Goal: Task Accomplishment & Management: Use online tool/utility

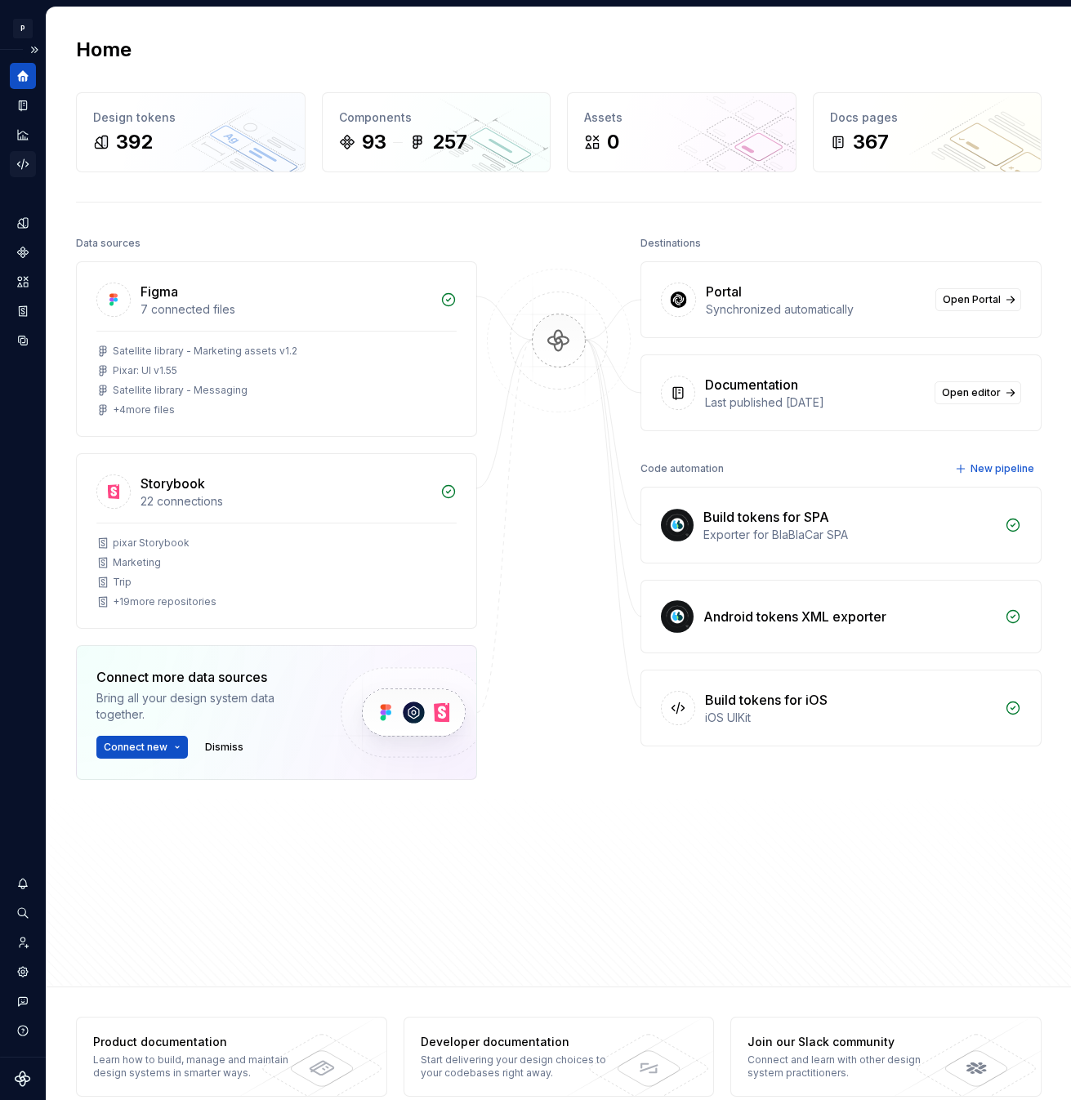
click at [24, 159] on icon "Code automation" at bounding box center [22, 164] width 11 height 10
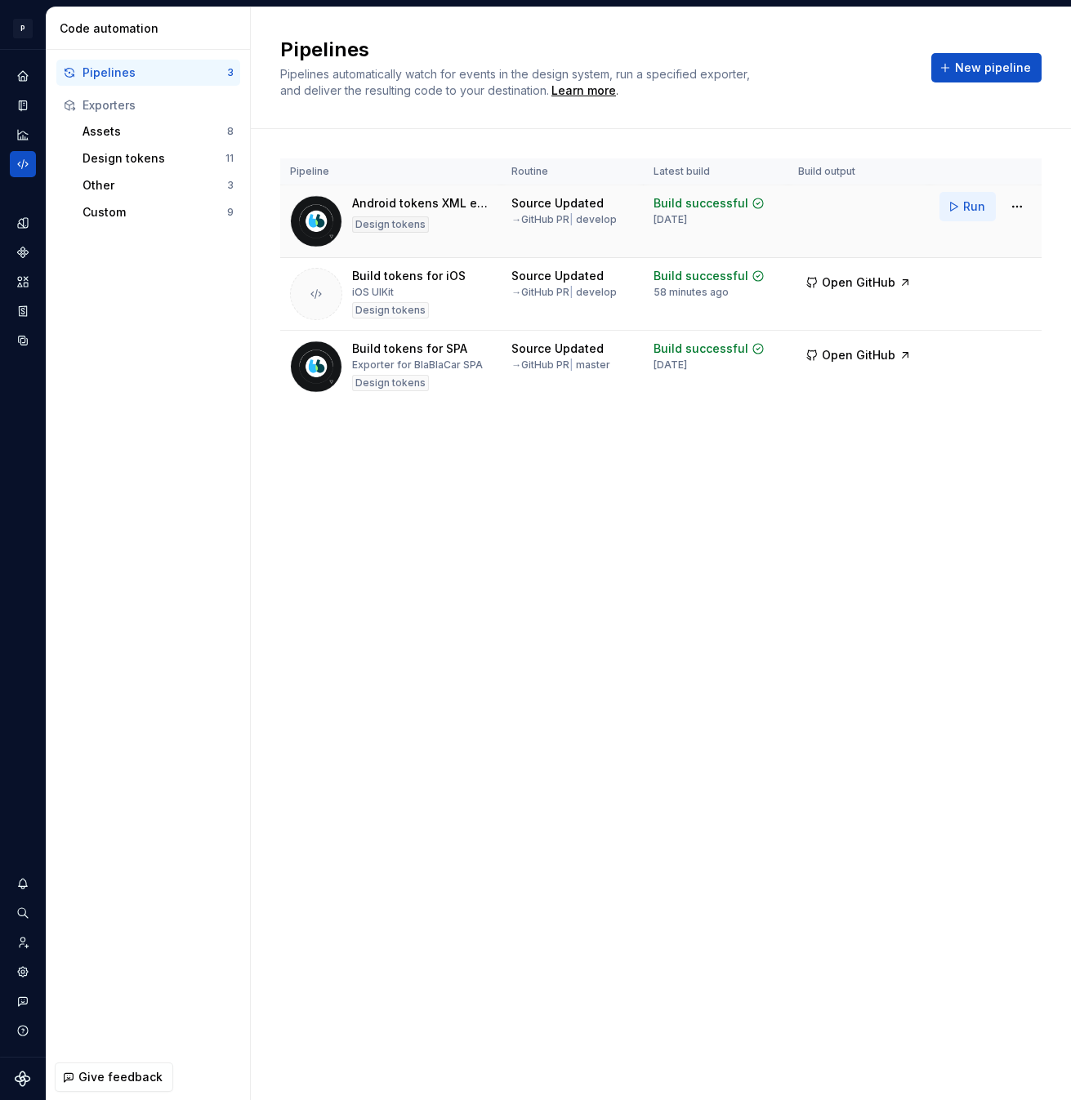
click at [964, 204] on span "Run" at bounding box center [974, 207] width 22 height 16
click at [963, 286] on span "Run" at bounding box center [974, 279] width 22 height 16
click at [962, 350] on button "Run" at bounding box center [968, 351] width 56 height 29
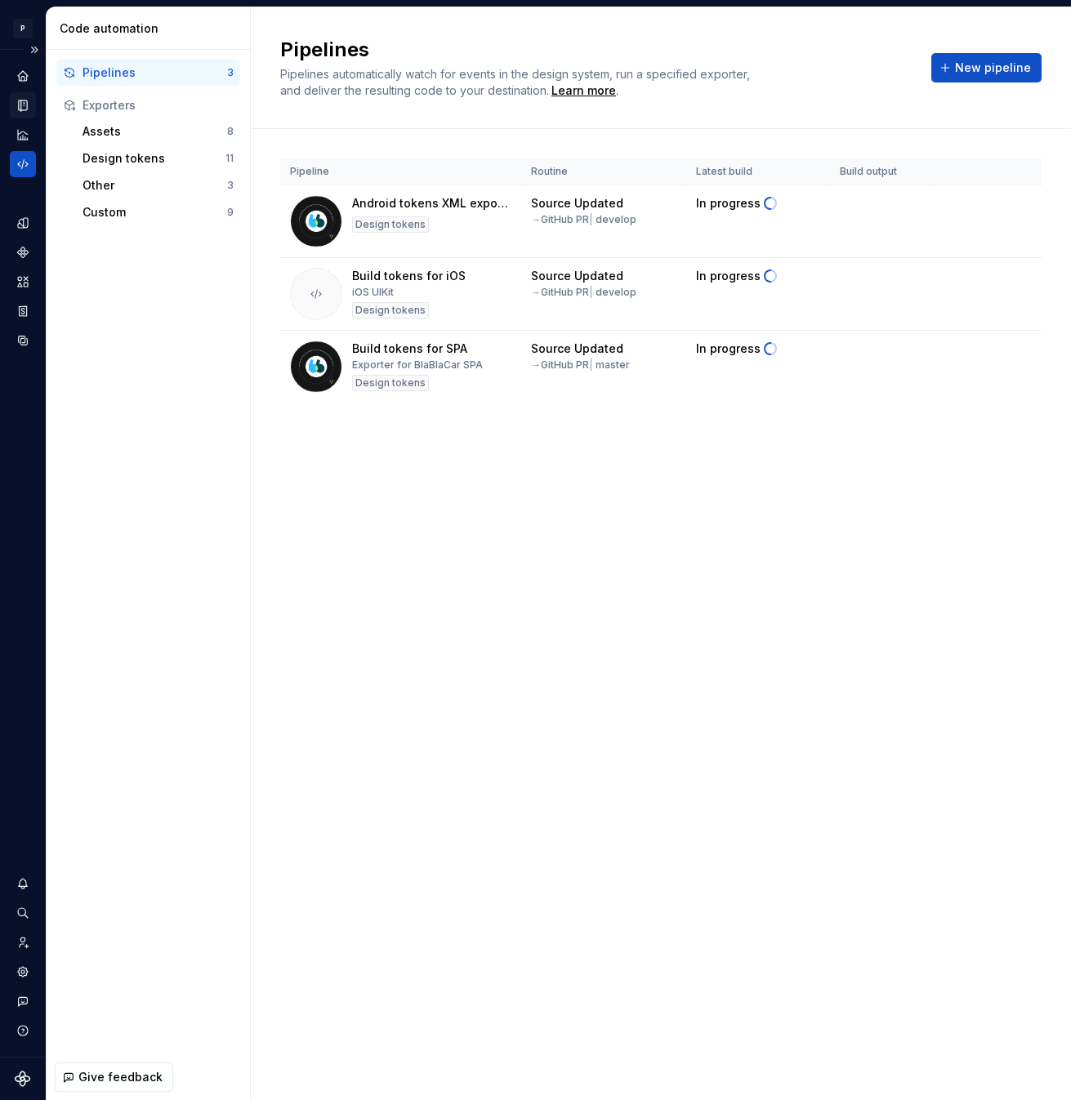
click at [20, 109] on icon "Documentation" at bounding box center [23, 105] width 8 height 11
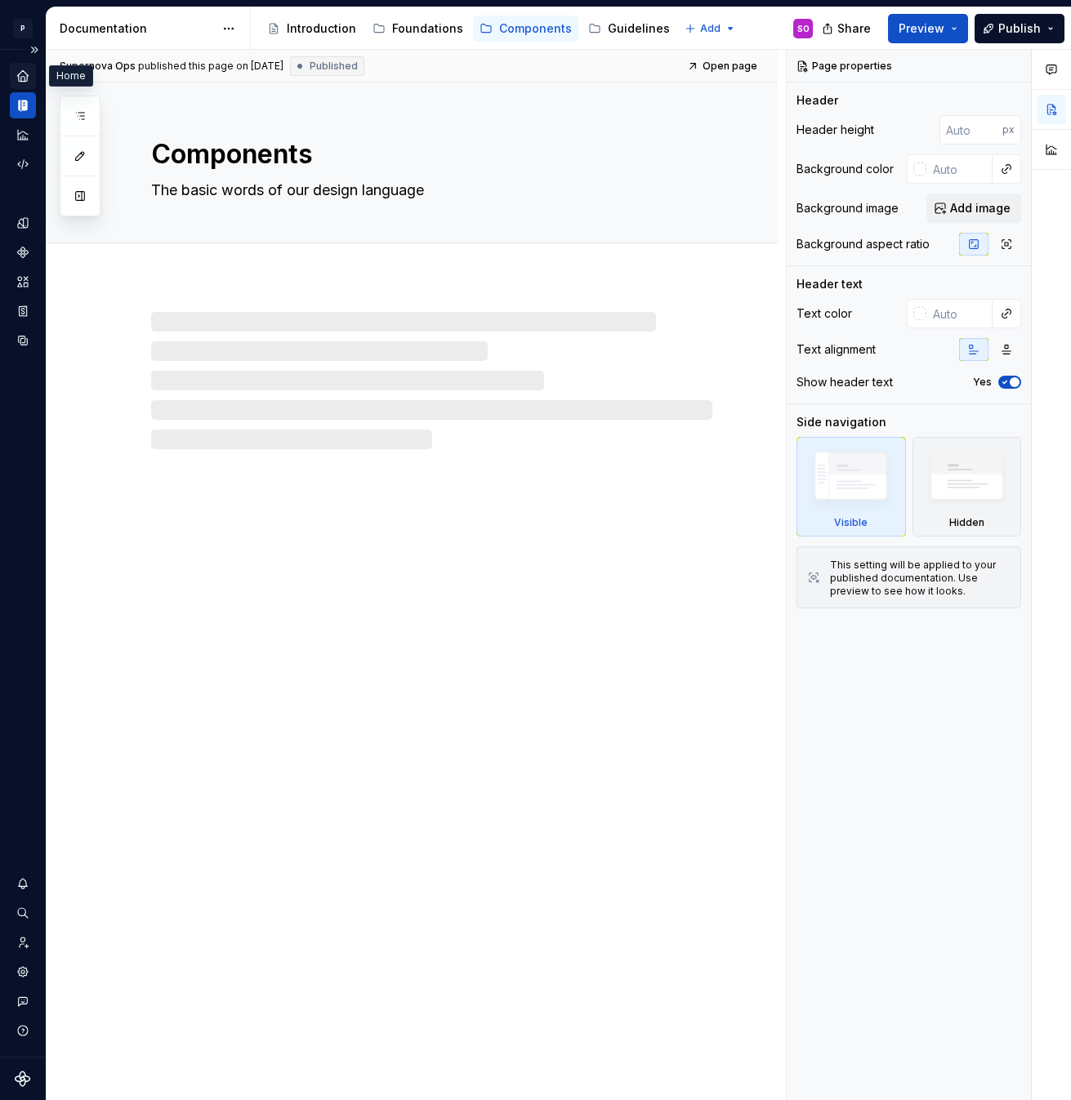
click at [21, 81] on icon "Home" at bounding box center [22, 75] width 11 height 11
type textarea "*"
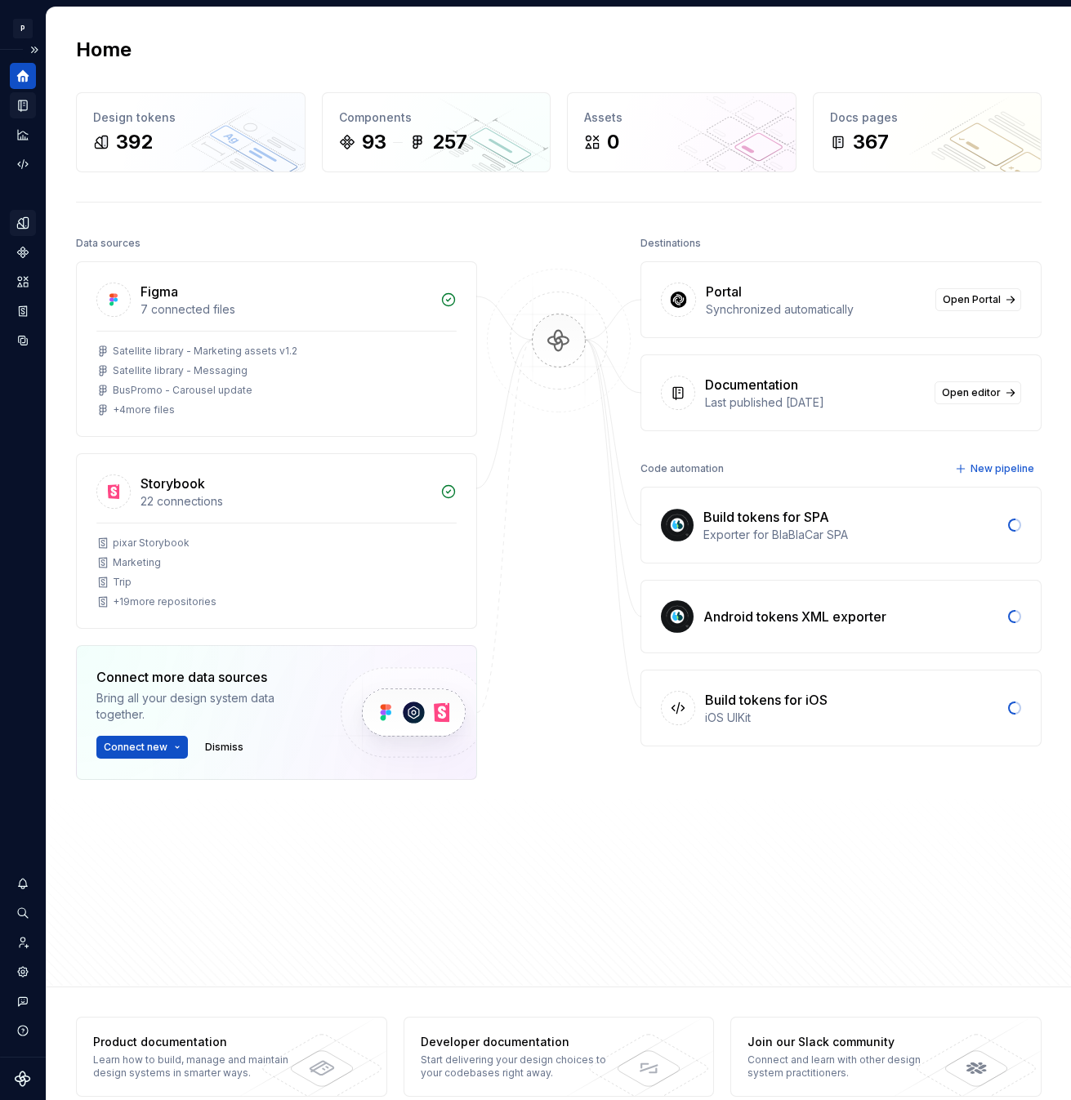
click at [24, 235] on div "Design tokens" at bounding box center [23, 223] width 26 height 26
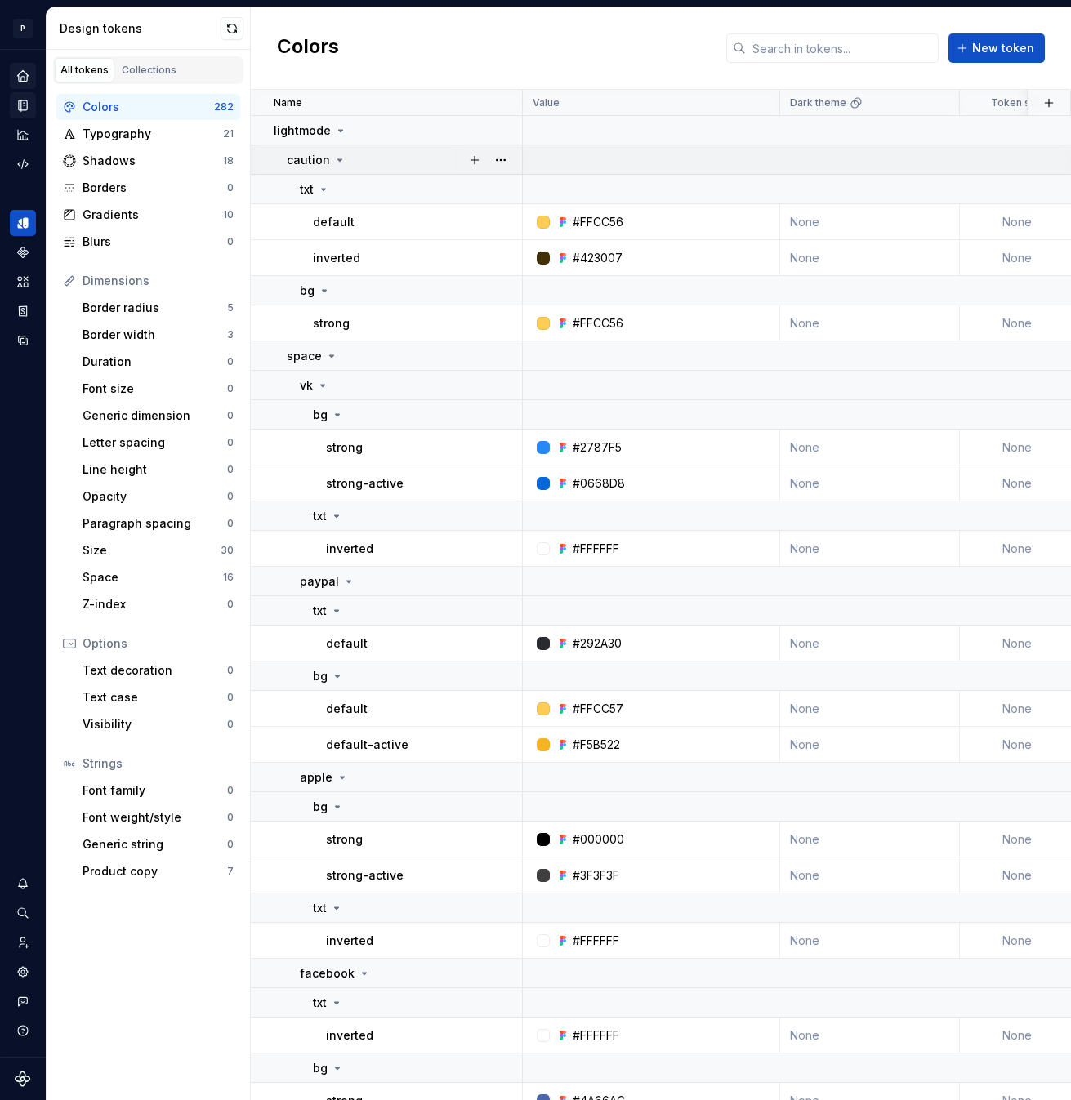
click at [335, 157] on icon at bounding box center [339, 160] width 13 height 13
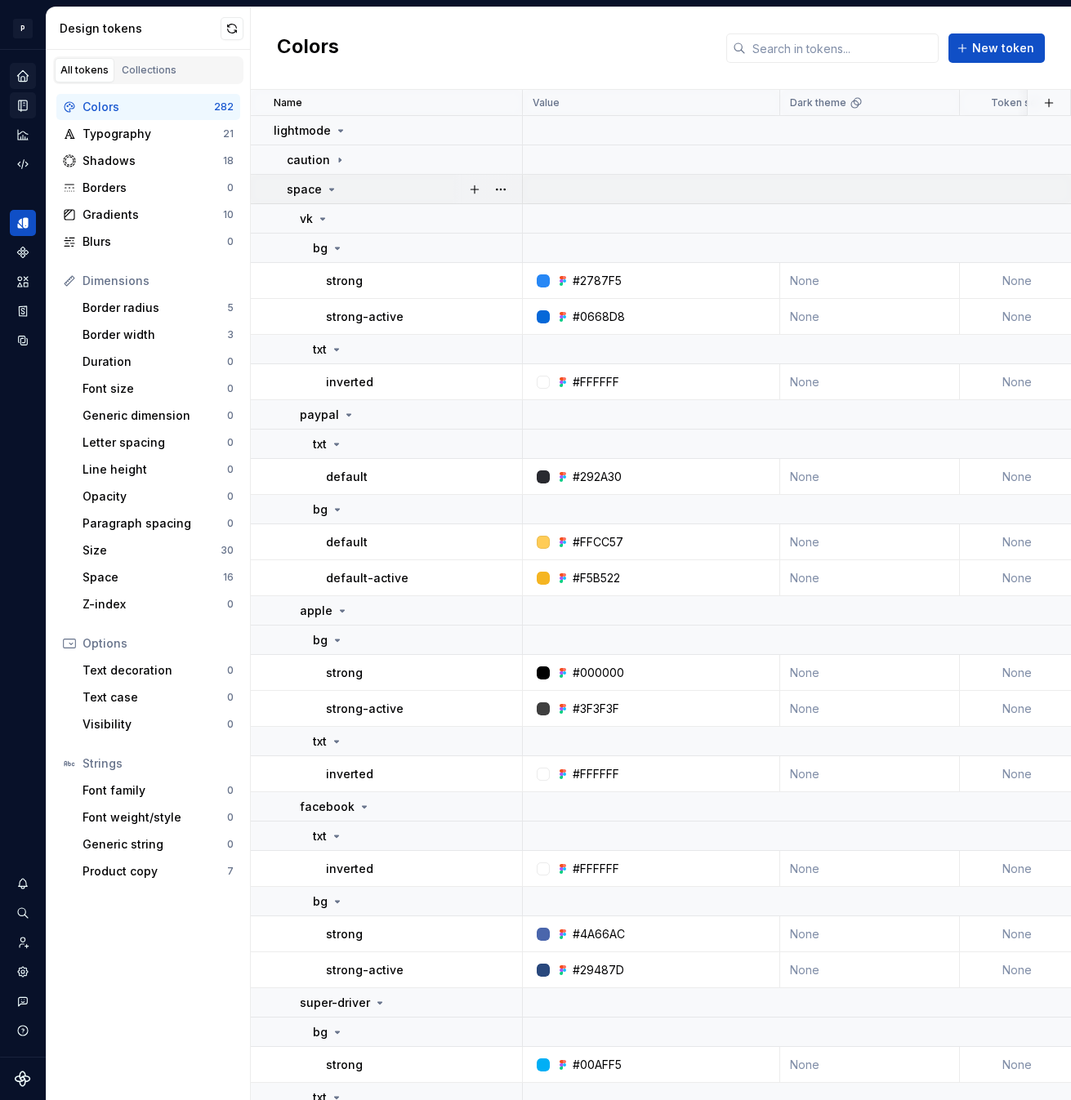
click at [335, 184] on icon at bounding box center [331, 189] width 13 height 13
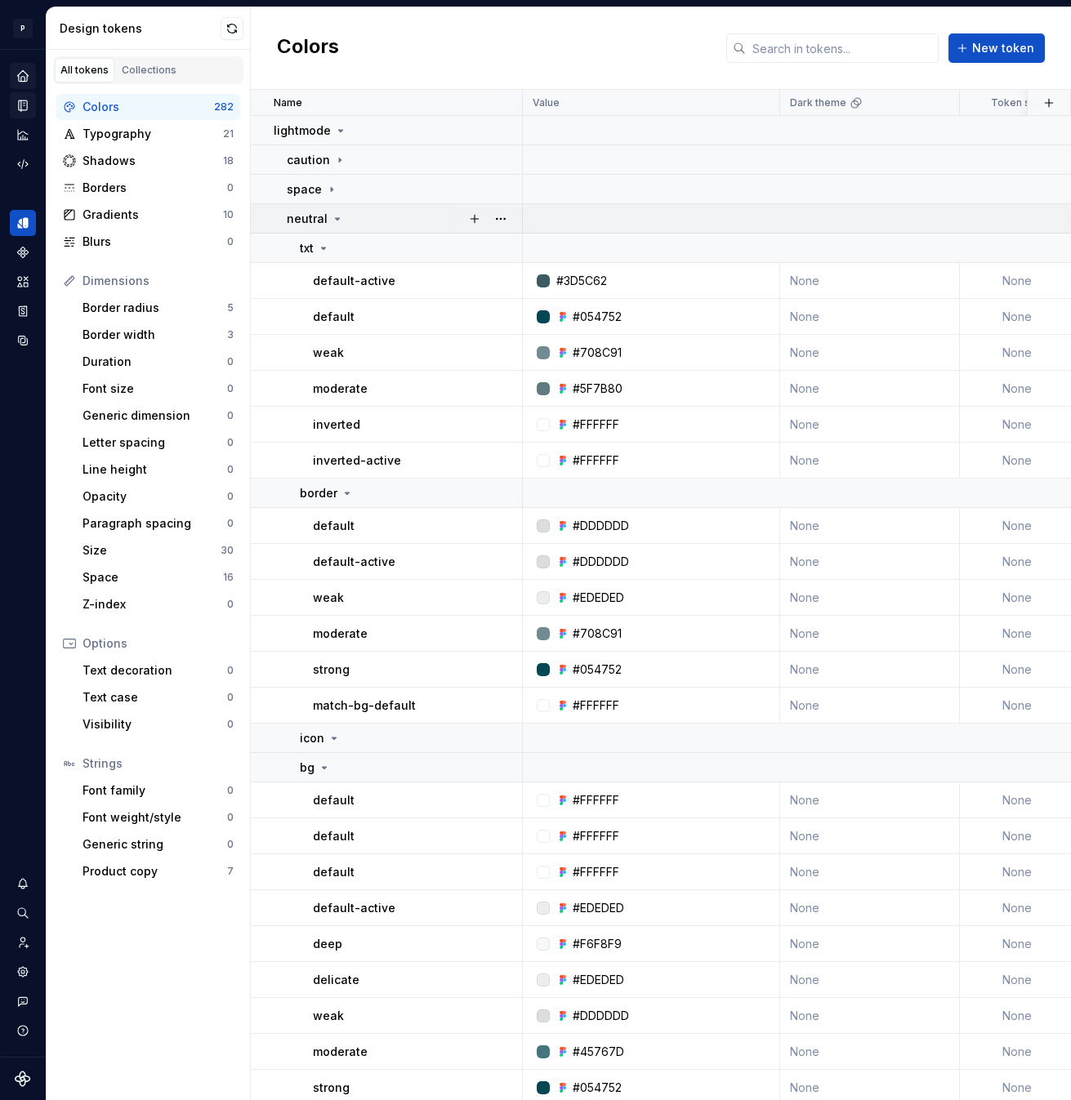
click at [334, 207] on td "neutral" at bounding box center [387, 218] width 272 height 29
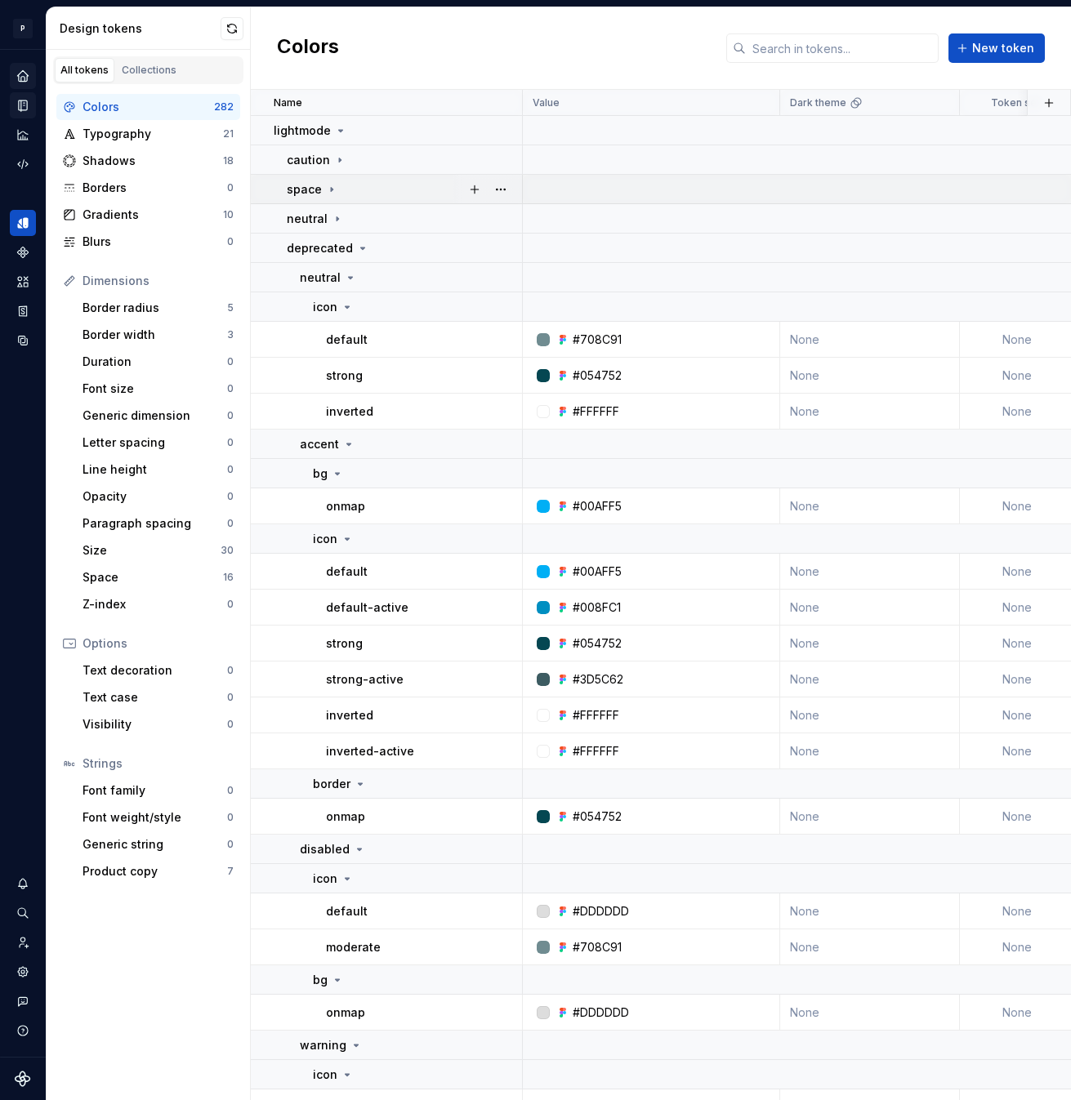
click at [333, 191] on icon at bounding box center [331, 189] width 13 height 13
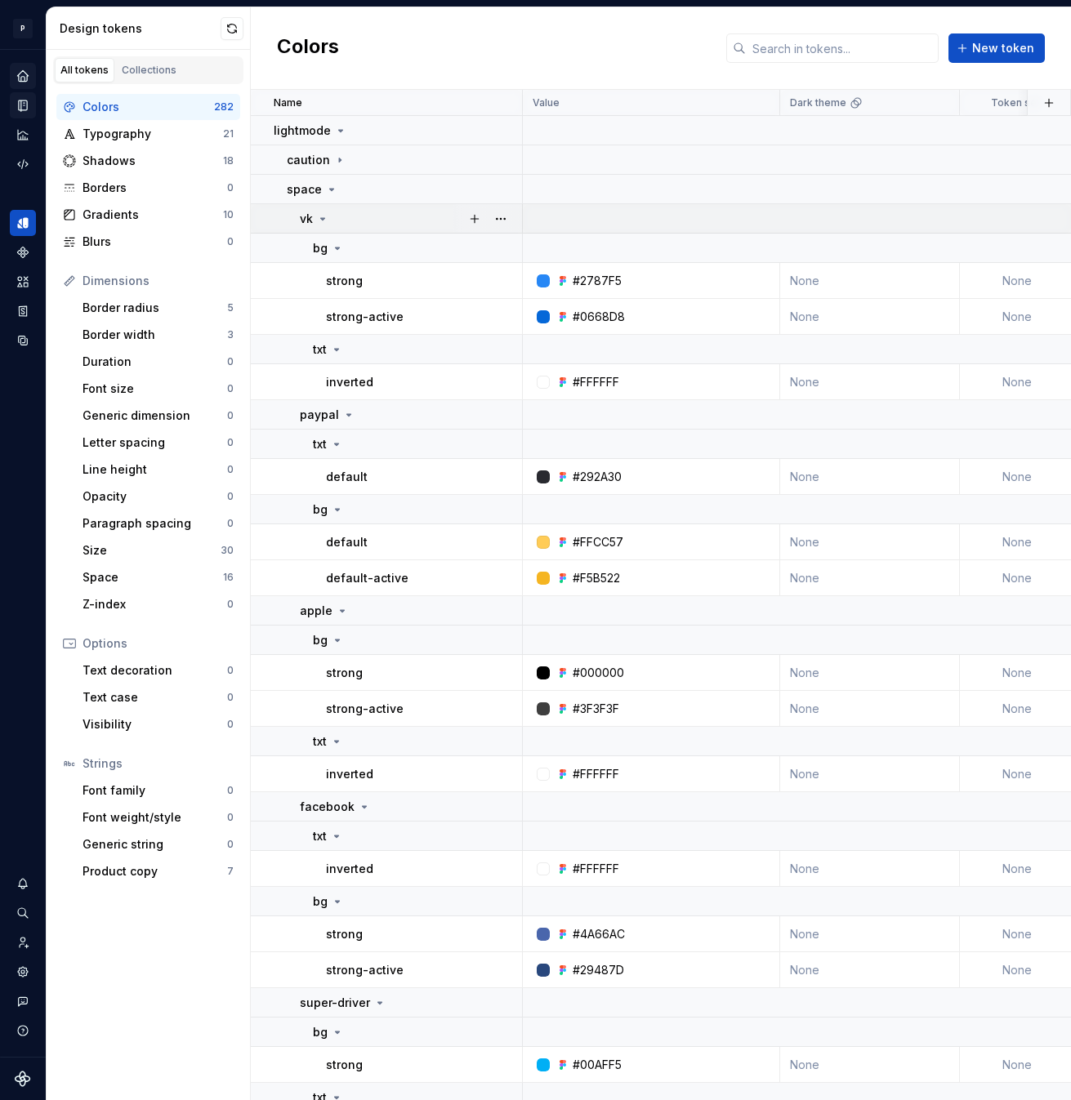
click at [325, 222] on icon at bounding box center [322, 218] width 13 height 13
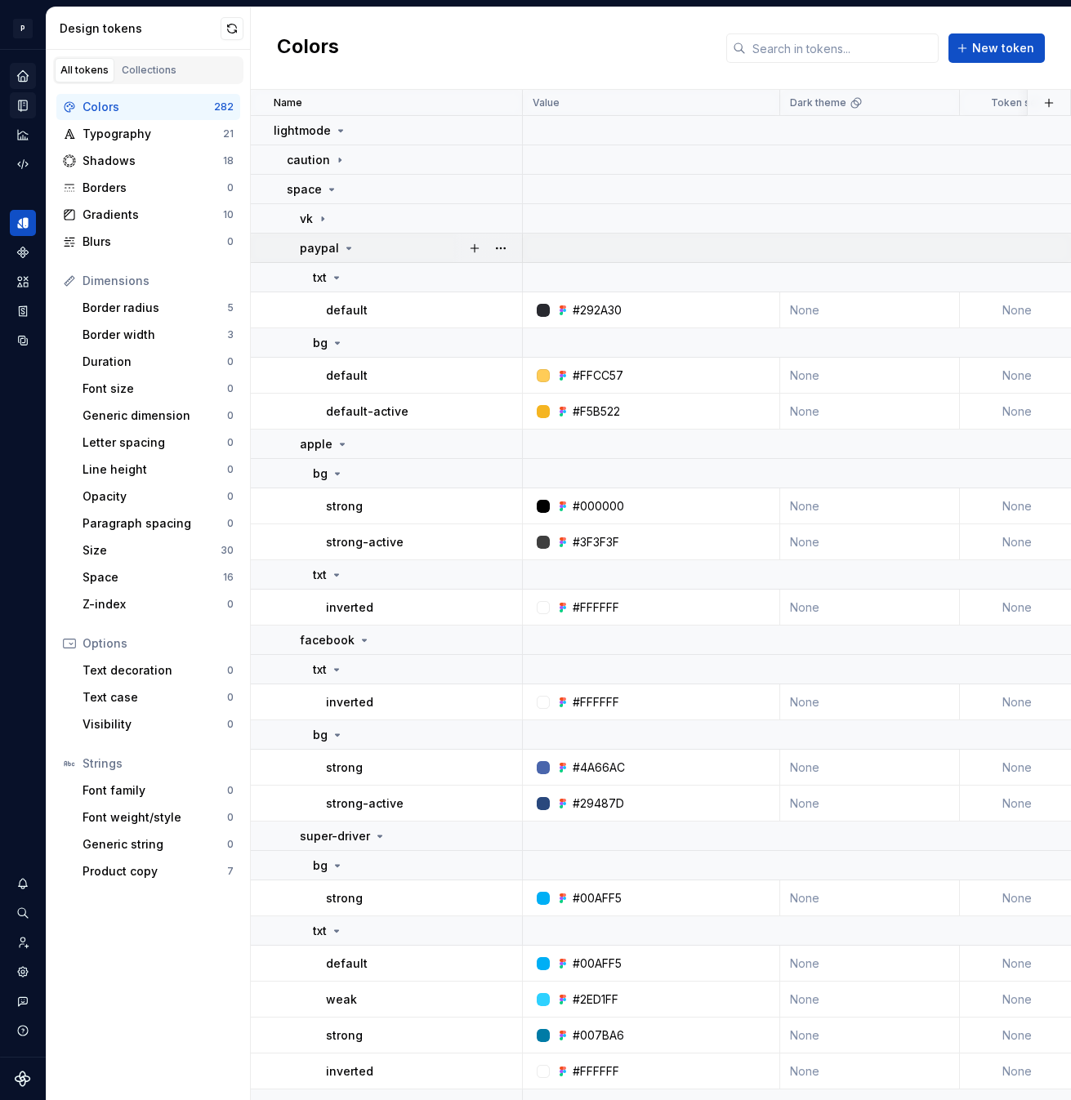
click at [346, 246] on icon at bounding box center [348, 248] width 13 height 13
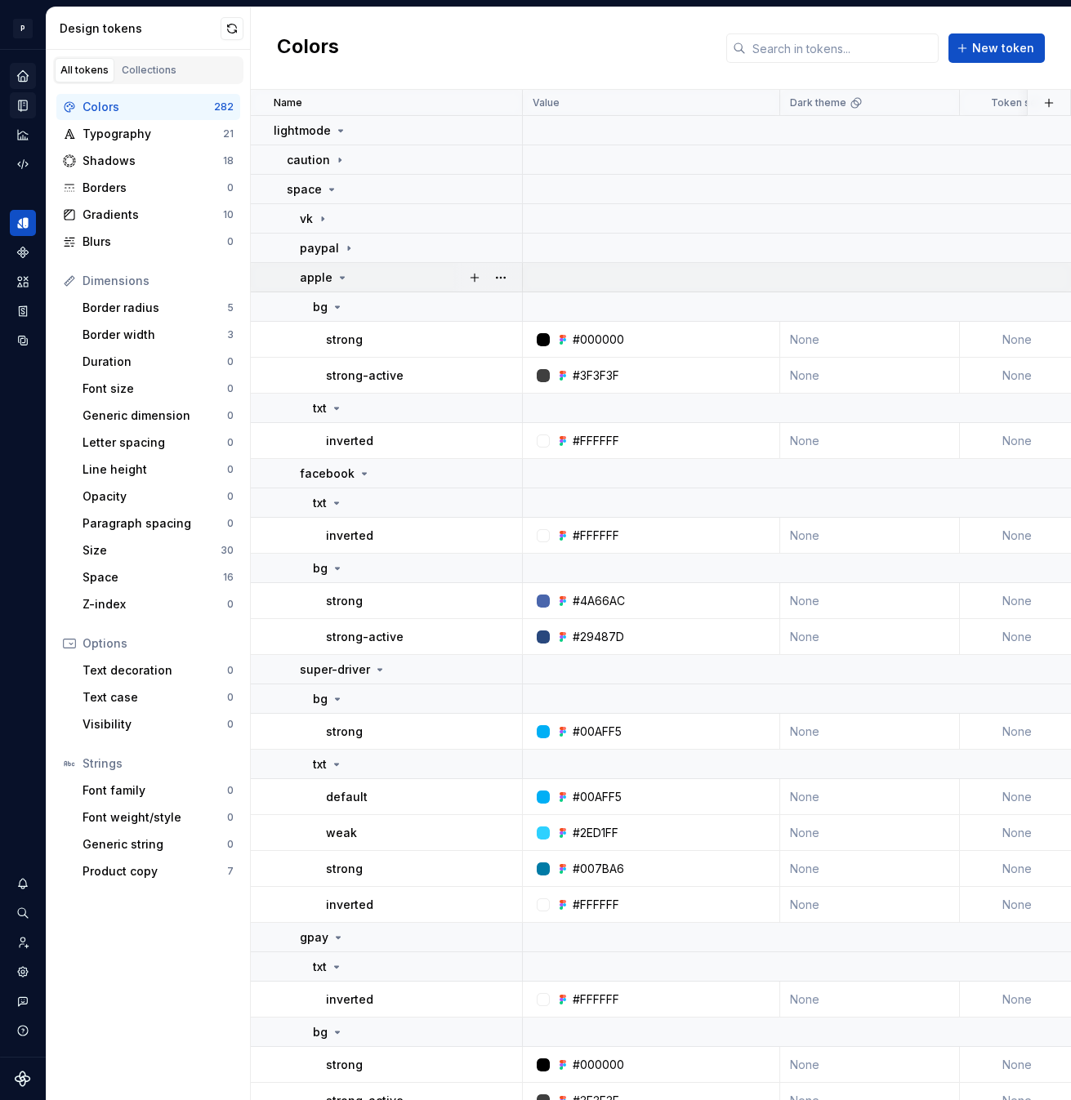
click at [341, 279] on icon at bounding box center [342, 277] width 13 height 13
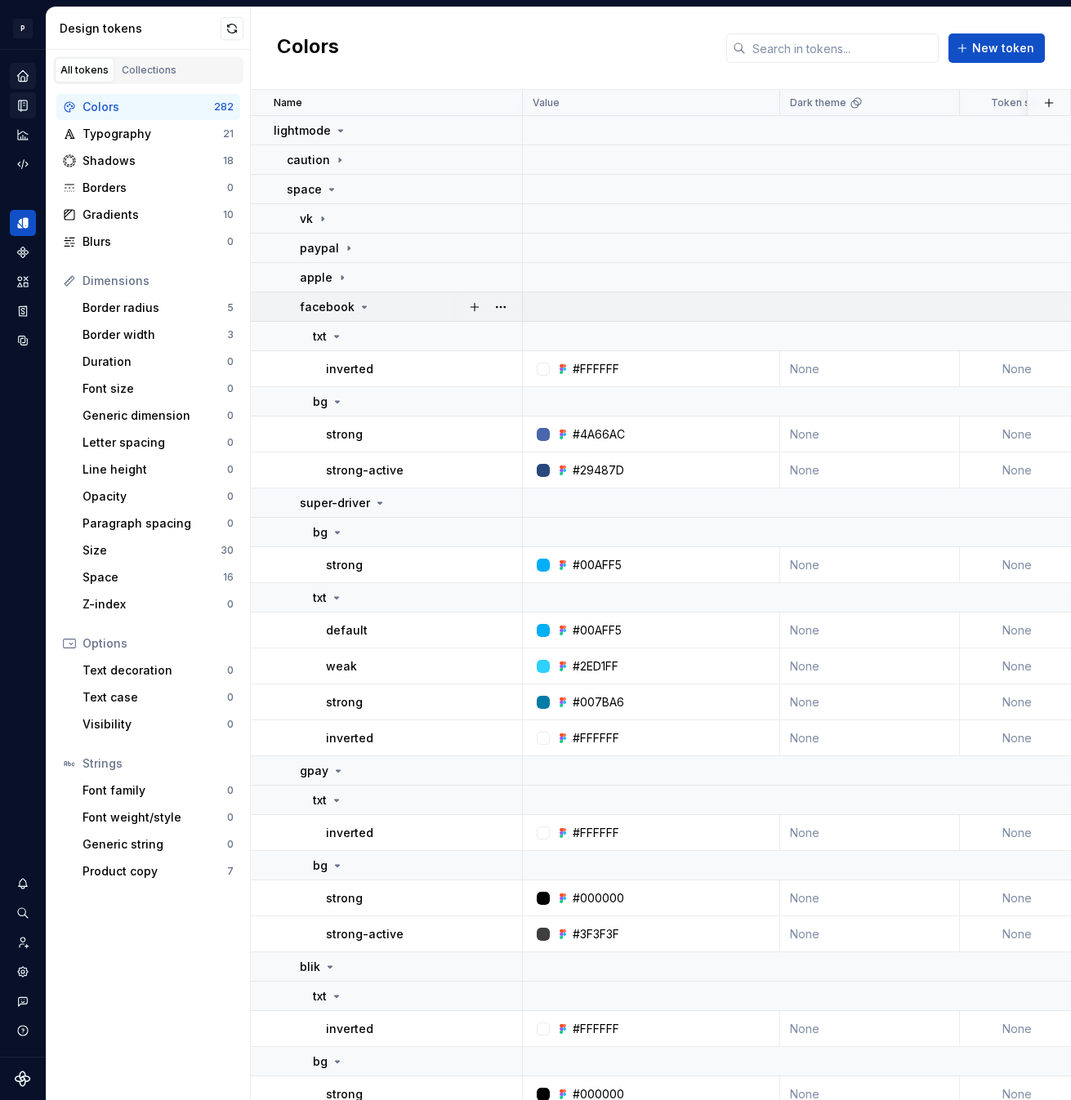
click at [364, 310] on icon at bounding box center [364, 307] width 13 height 13
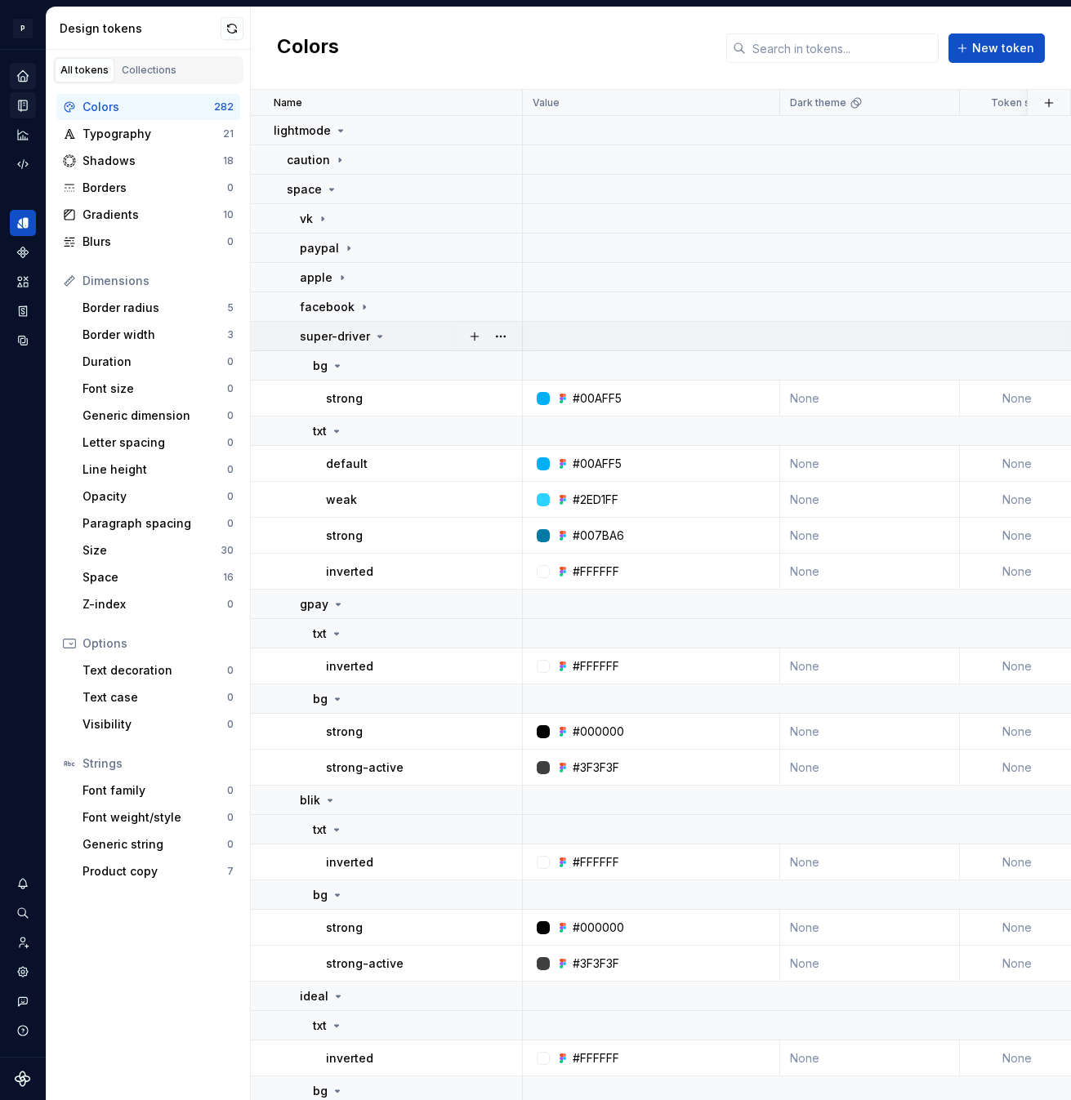
click at [376, 332] on icon at bounding box center [379, 336] width 13 height 13
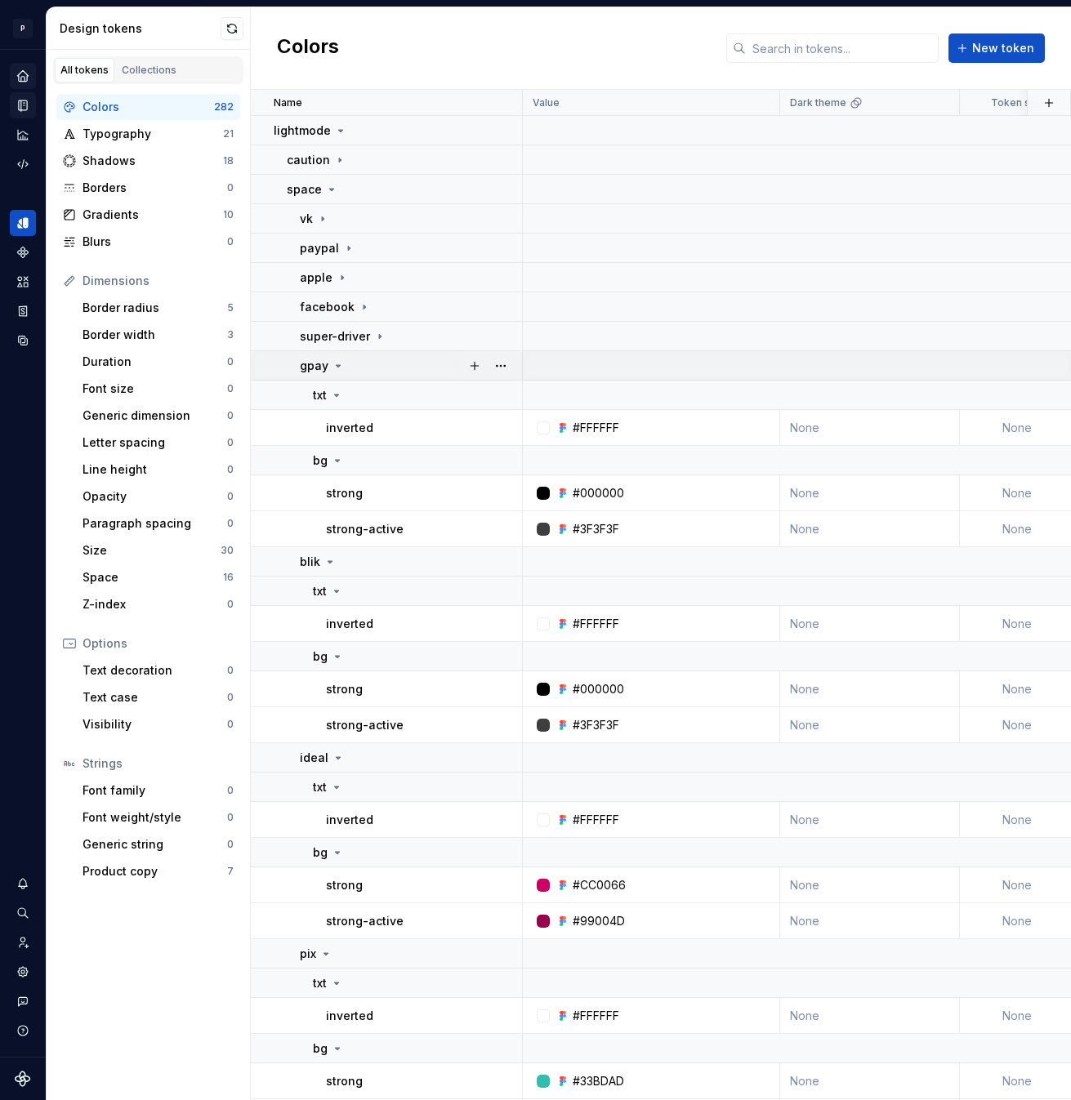
click at [340, 366] on icon at bounding box center [338, 365] width 13 height 13
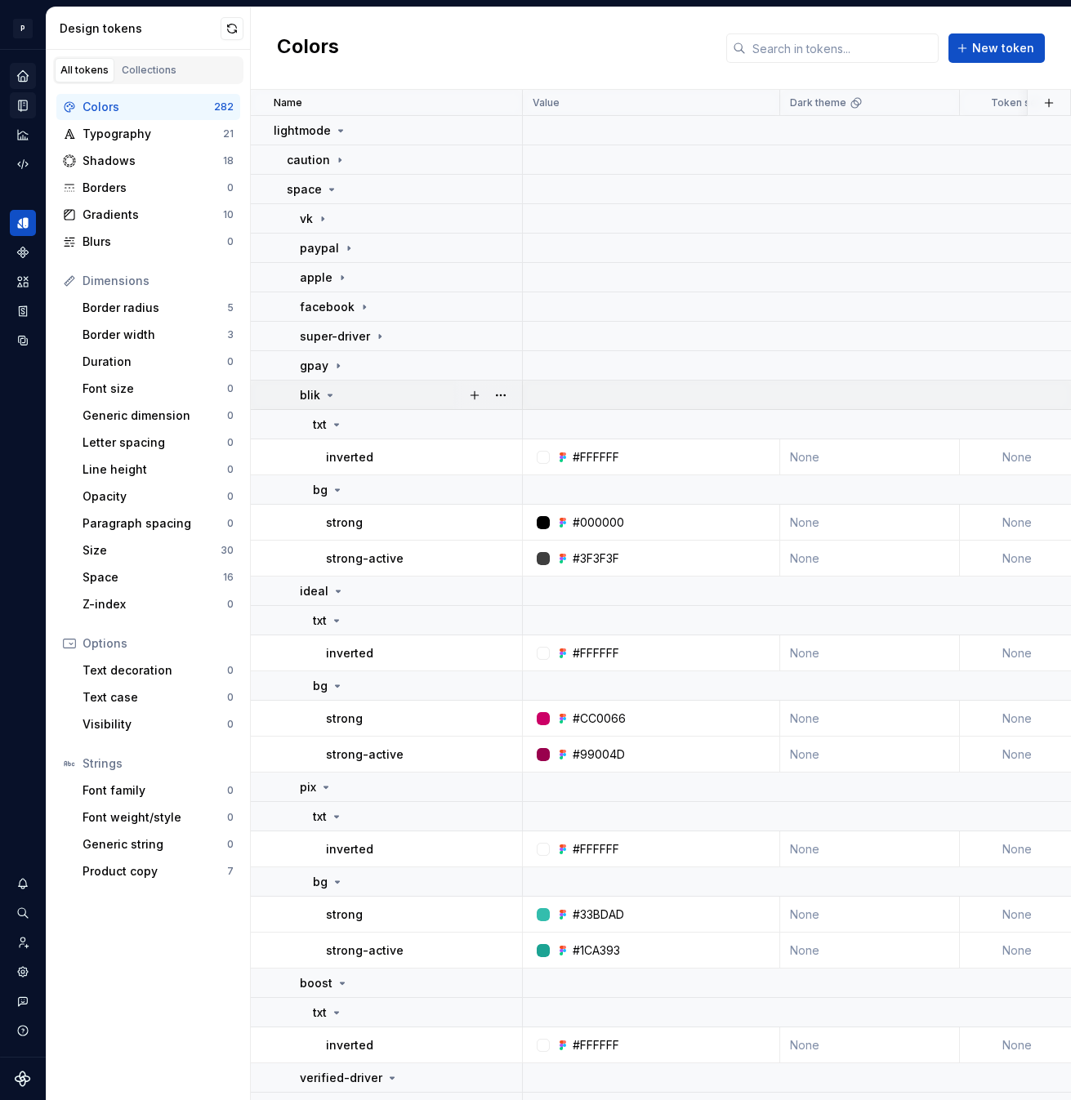
click at [335, 394] on div "blik" at bounding box center [410, 395] width 221 height 16
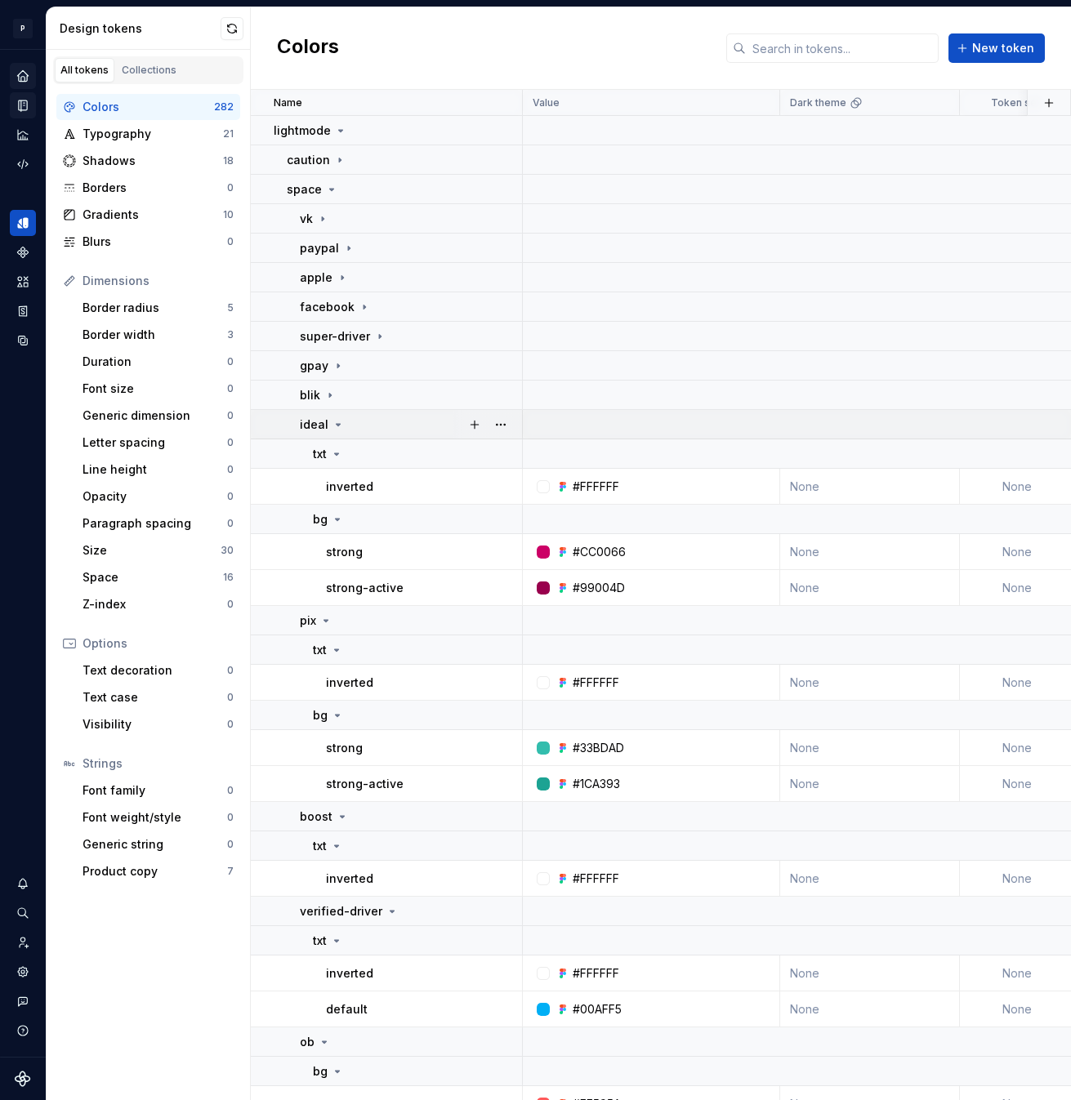
click at [332, 425] on icon at bounding box center [338, 424] width 13 height 13
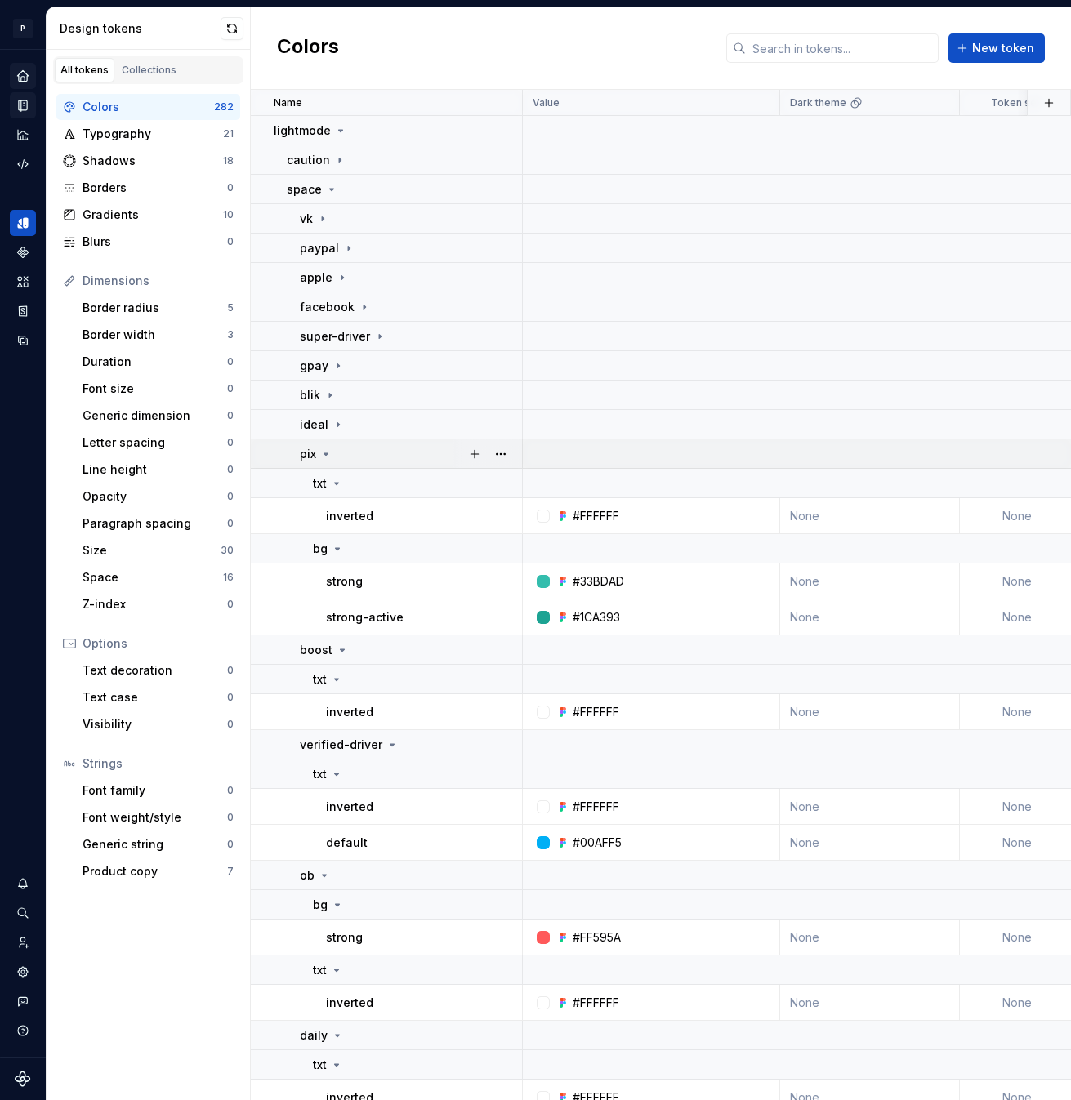
click at [330, 453] on icon at bounding box center [325, 454] width 13 height 13
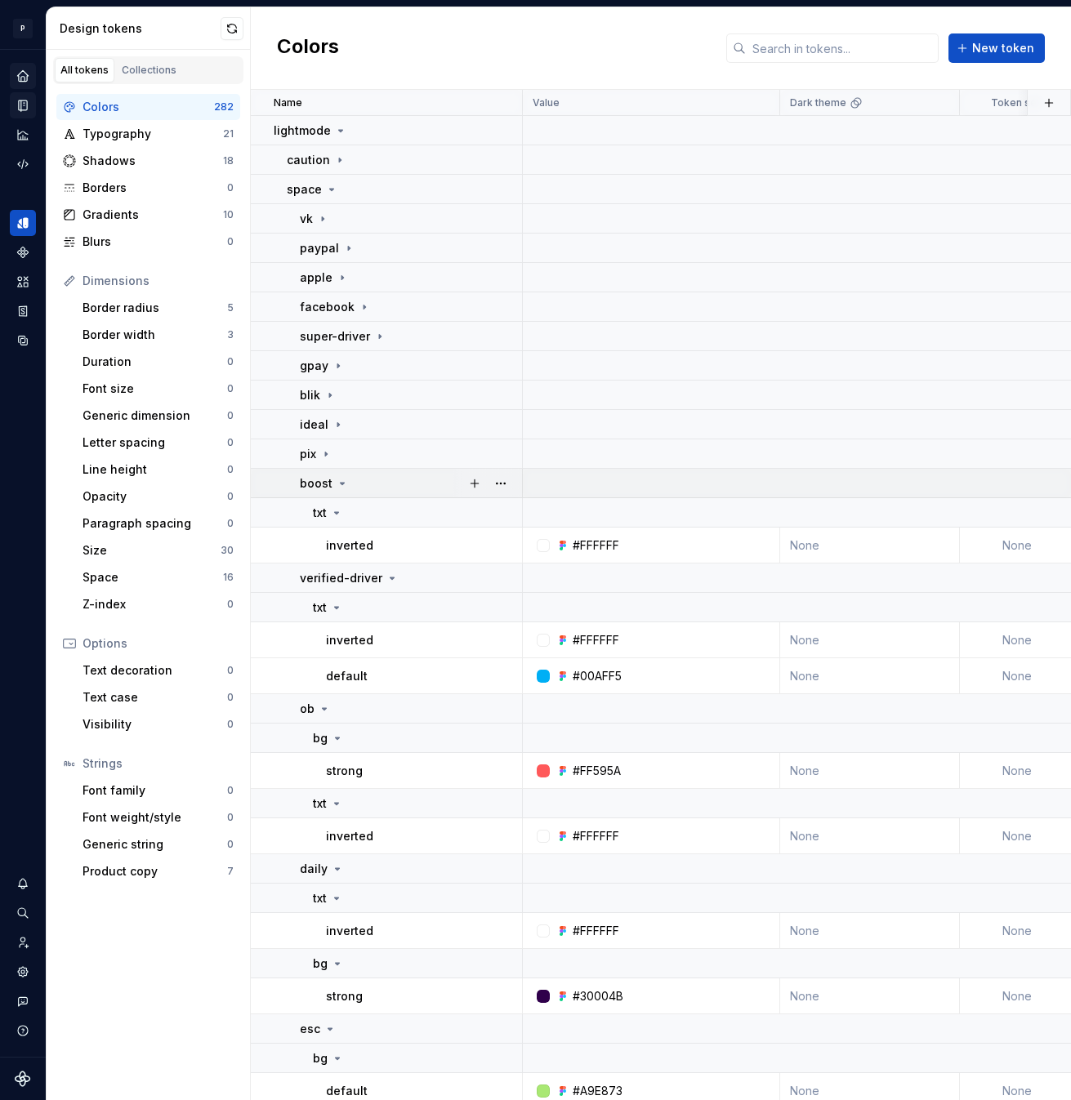
click at [337, 483] on icon at bounding box center [342, 483] width 13 height 13
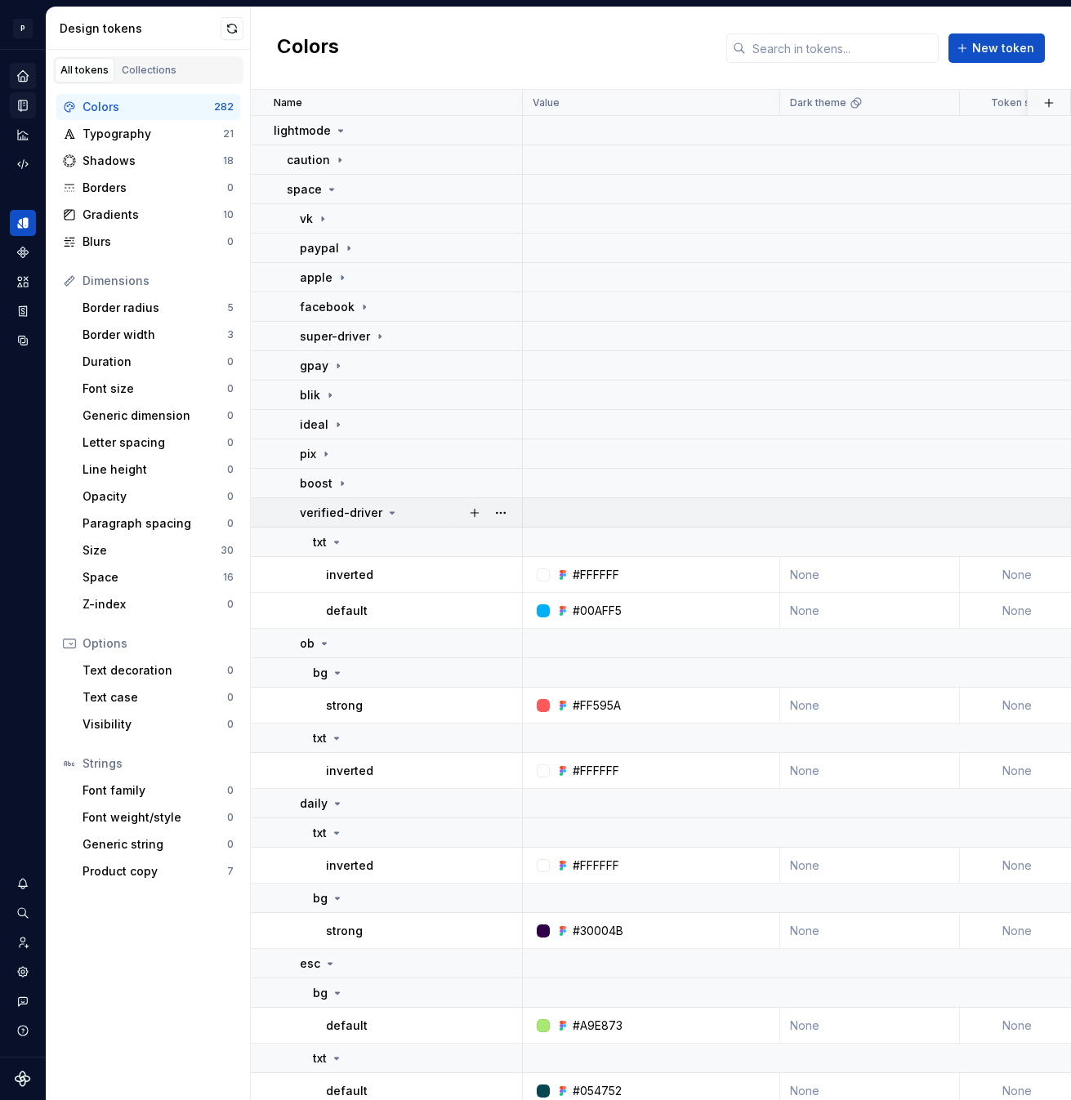
click at [386, 511] on icon at bounding box center [392, 513] width 13 height 13
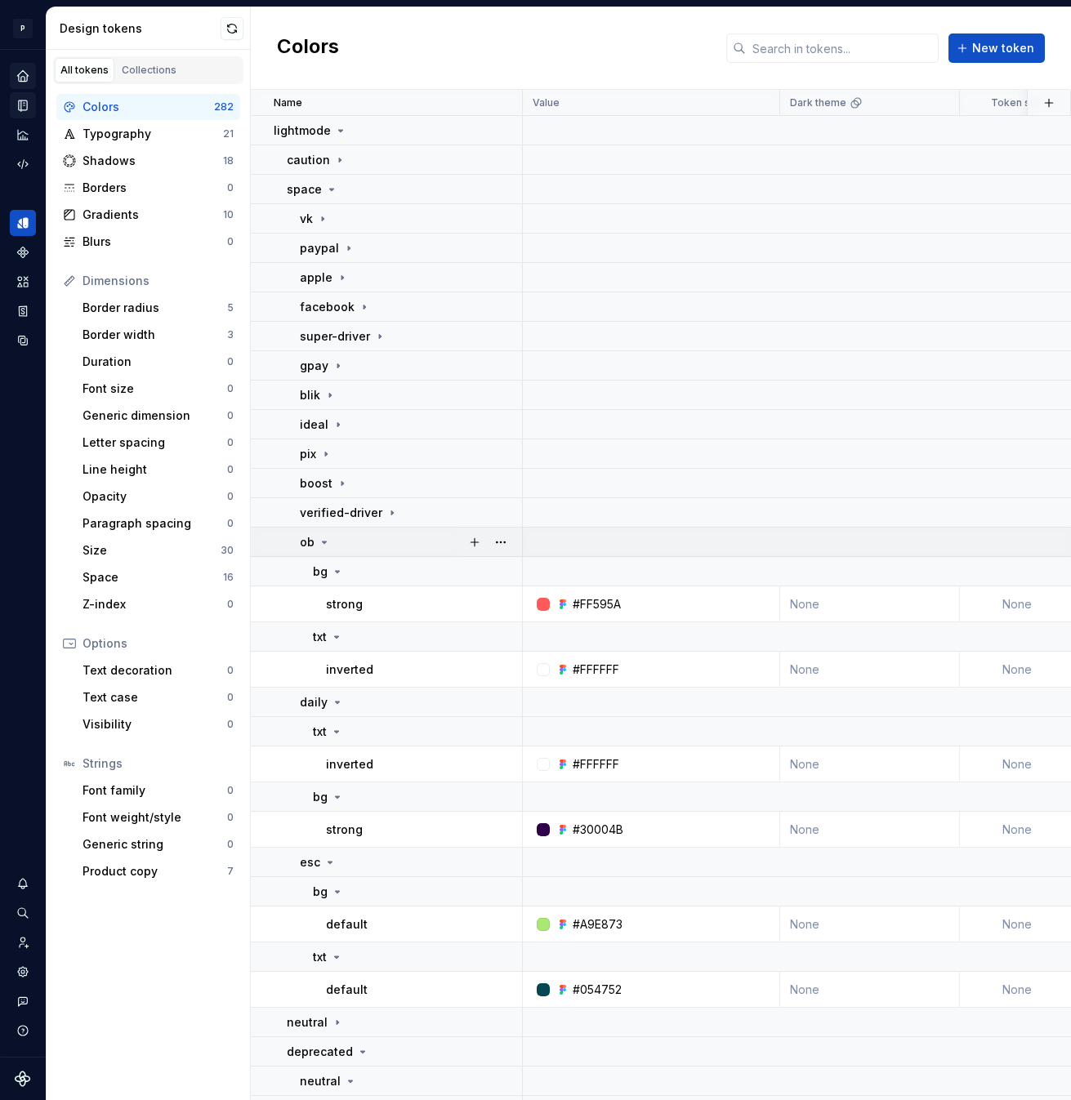
click at [326, 543] on icon at bounding box center [324, 542] width 13 height 13
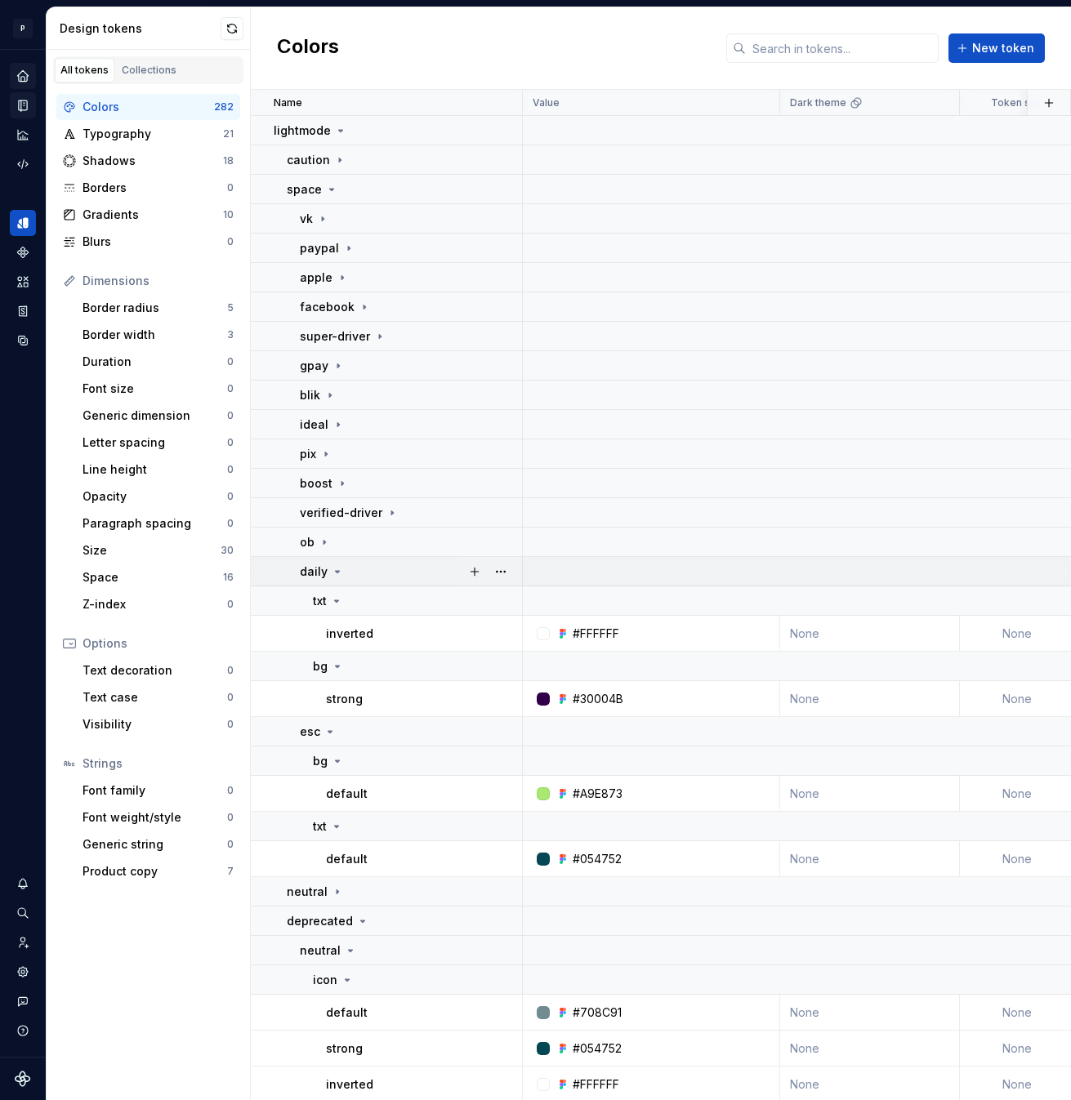
click at [337, 572] on icon at bounding box center [337, 571] width 13 height 13
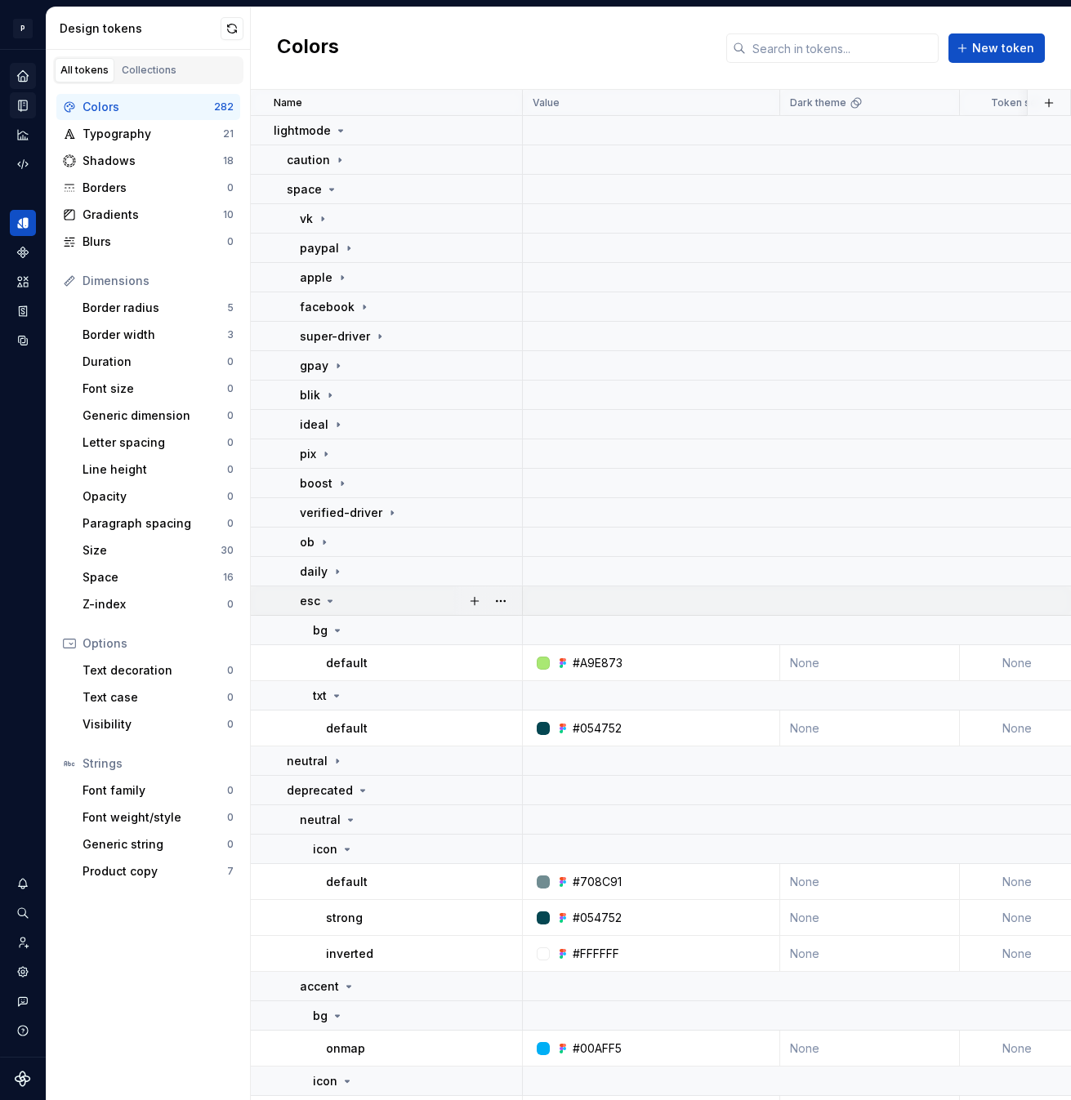
click at [328, 604] on icon at bounding box center [330, 601] width 13 height 13
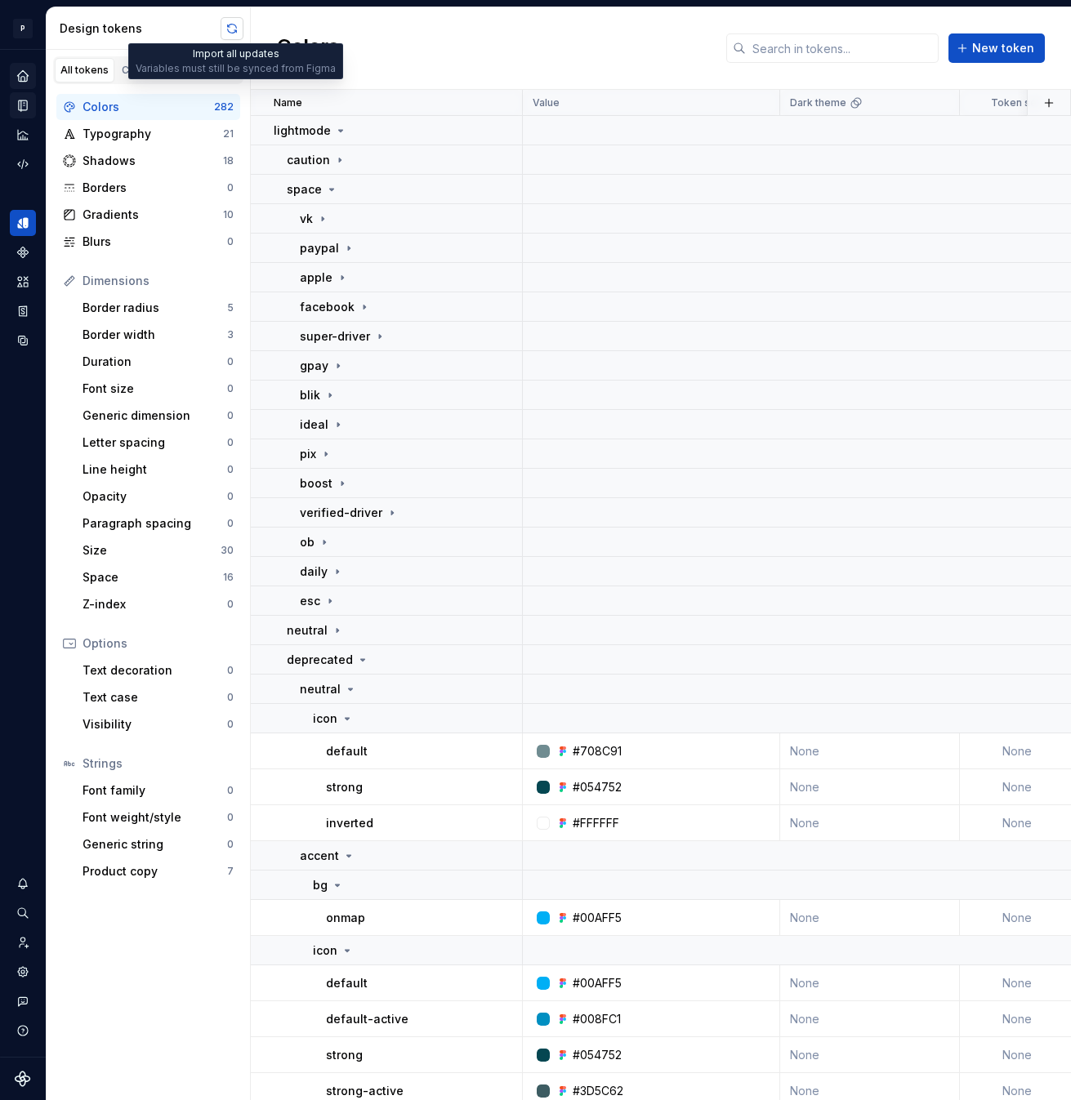
click at [227, 21] on button "button" at bounding box center [232, 28] width 23 height 23
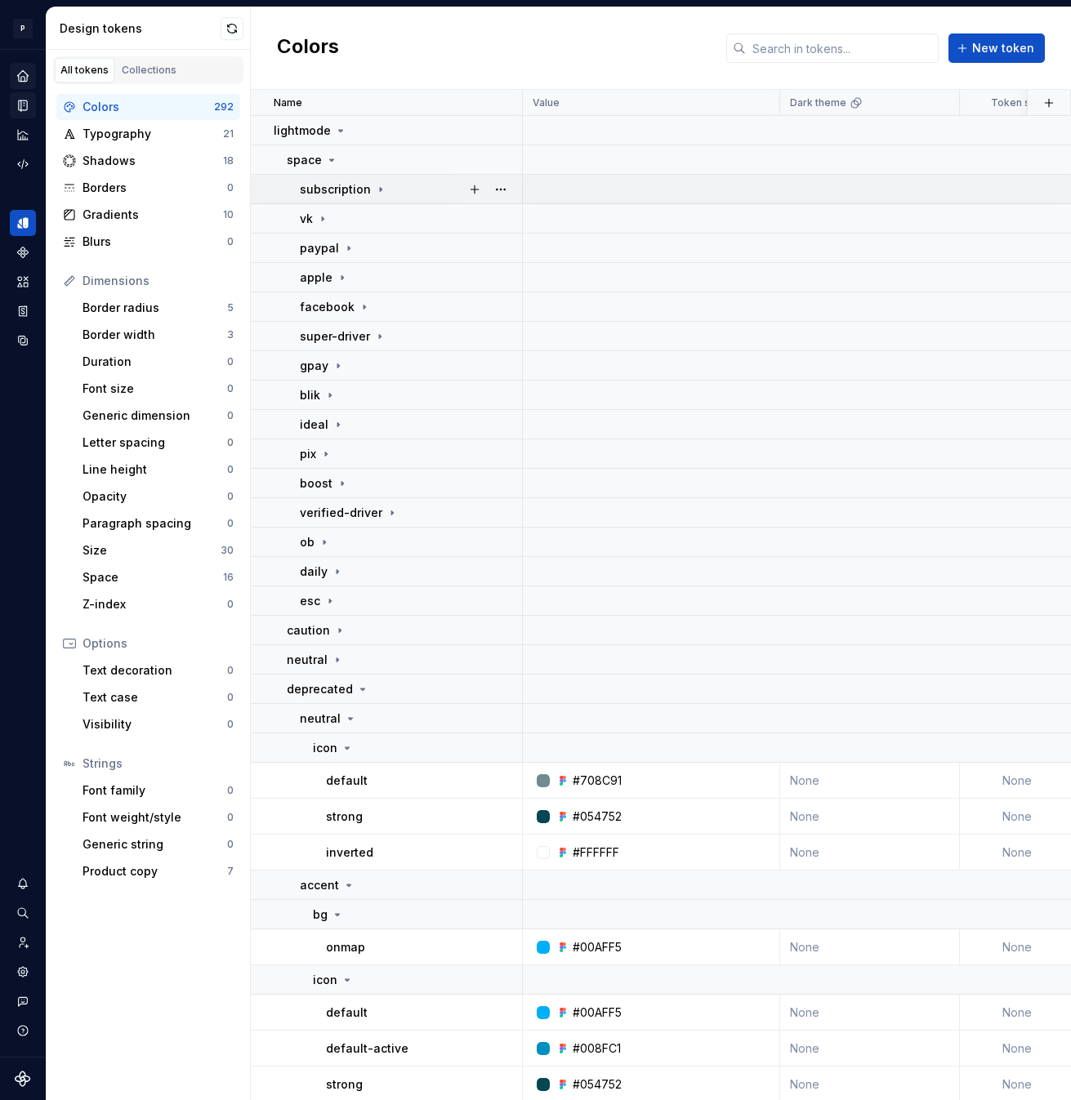
click at [373, 181] on div "subscription" at bounding box center [343, 189] width 87 height 16
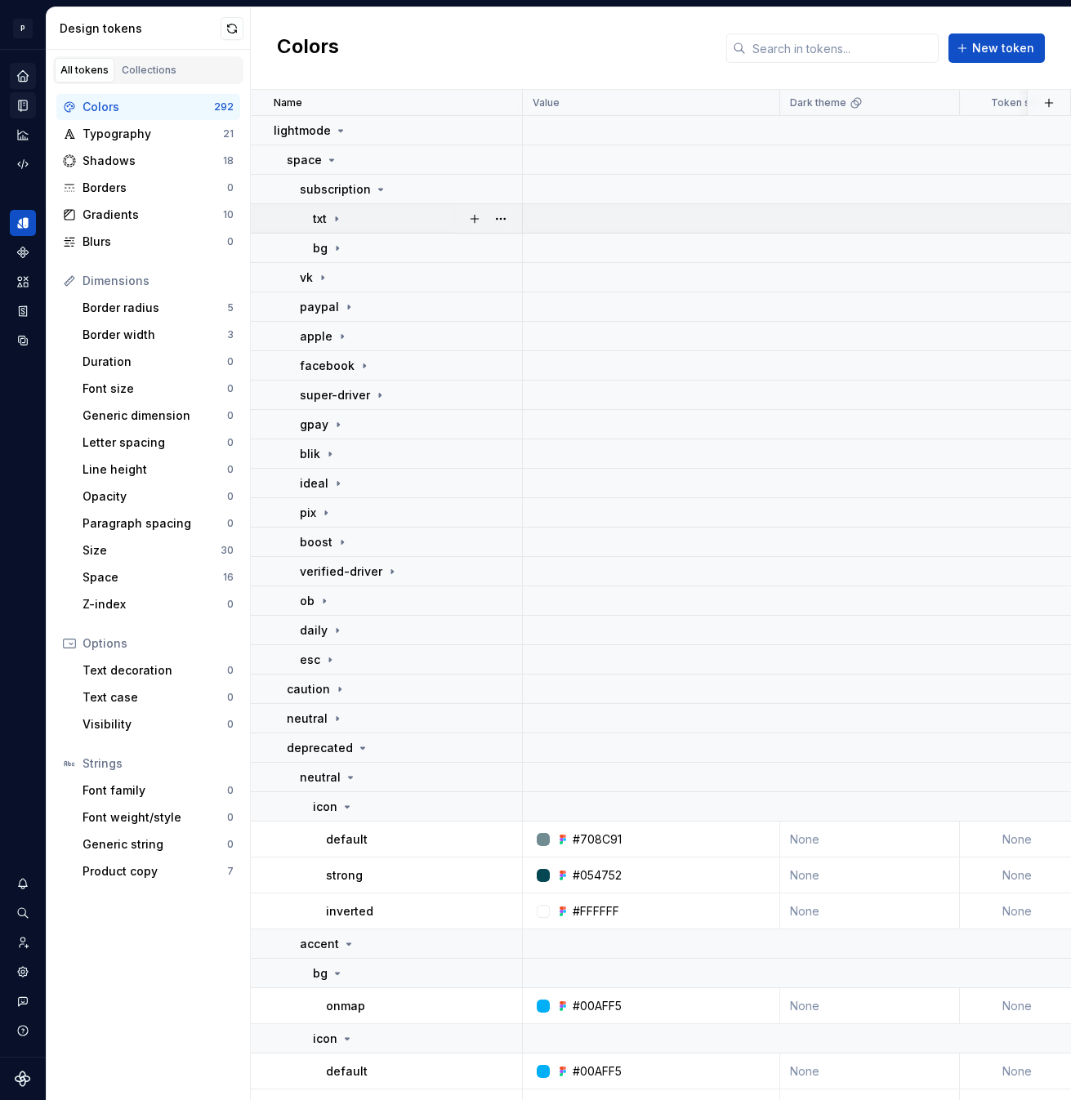
click at [329, 217] on div "txt" at bounding box center [328, 219] width 30 height 16
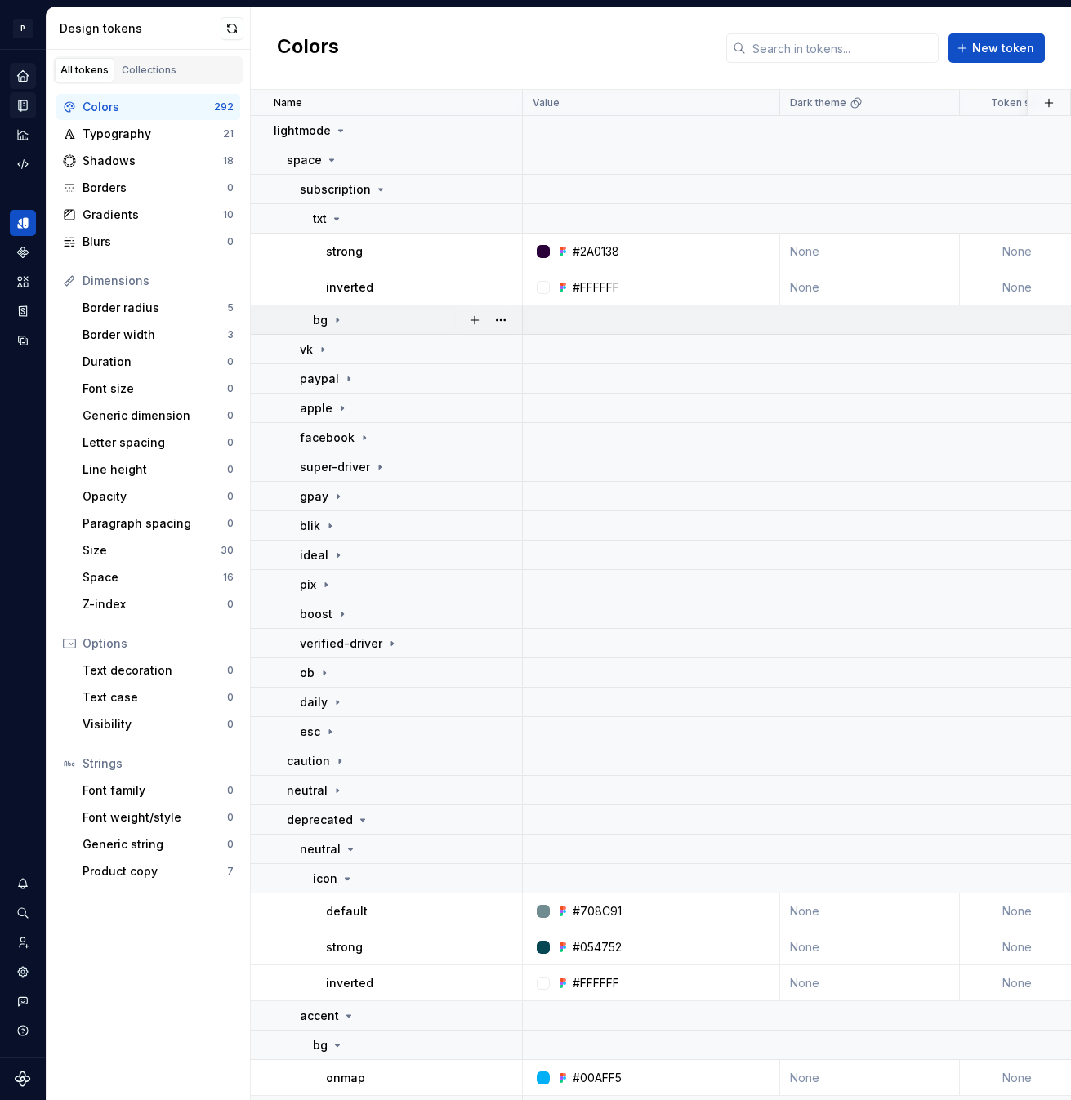
click at [328, 324] on div "bg" at bounding box center [328, 320] width 31 height 16
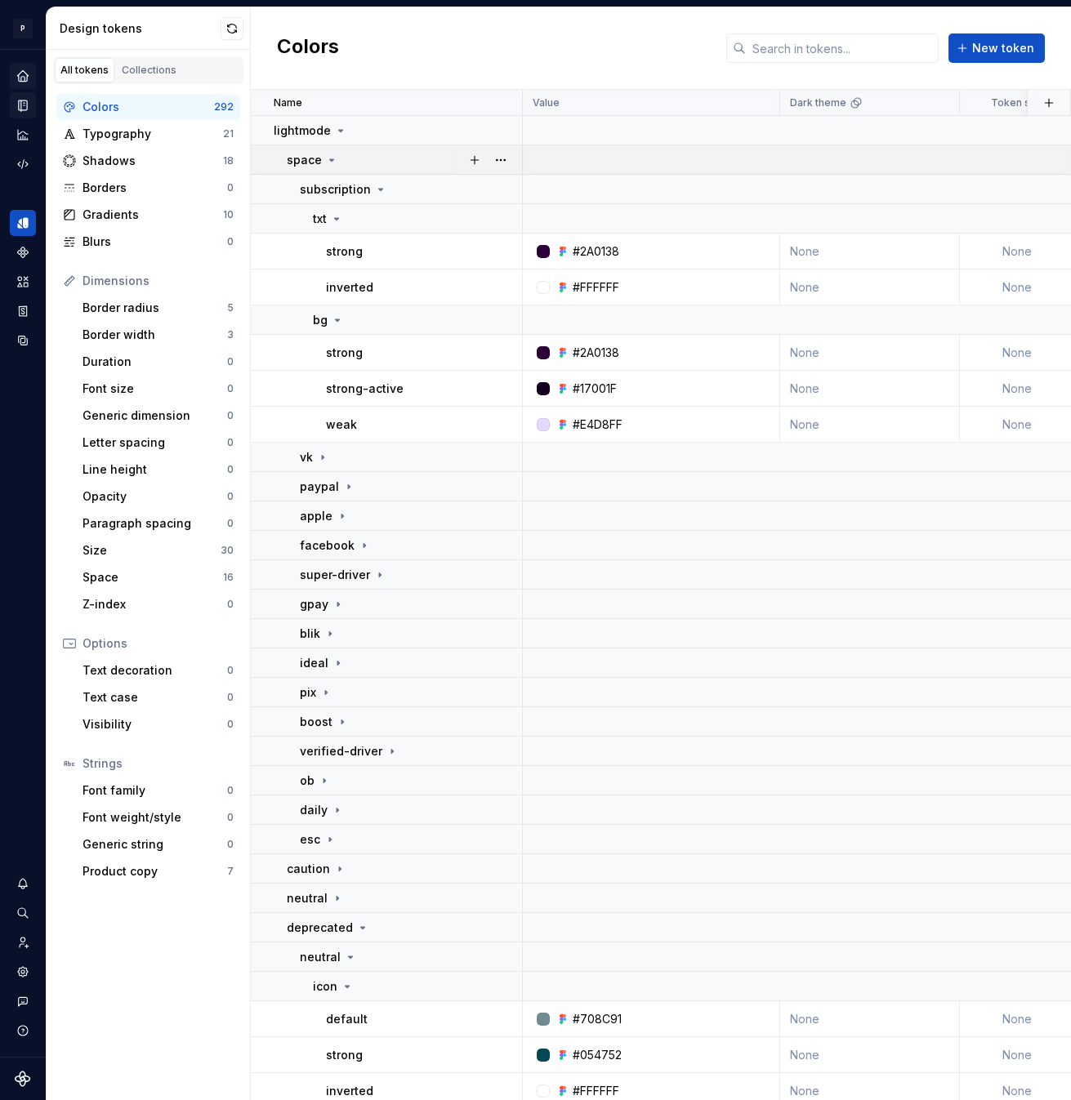
click at [321, 157] on div "space" at bounding box center [312, 160] width 51 height 16
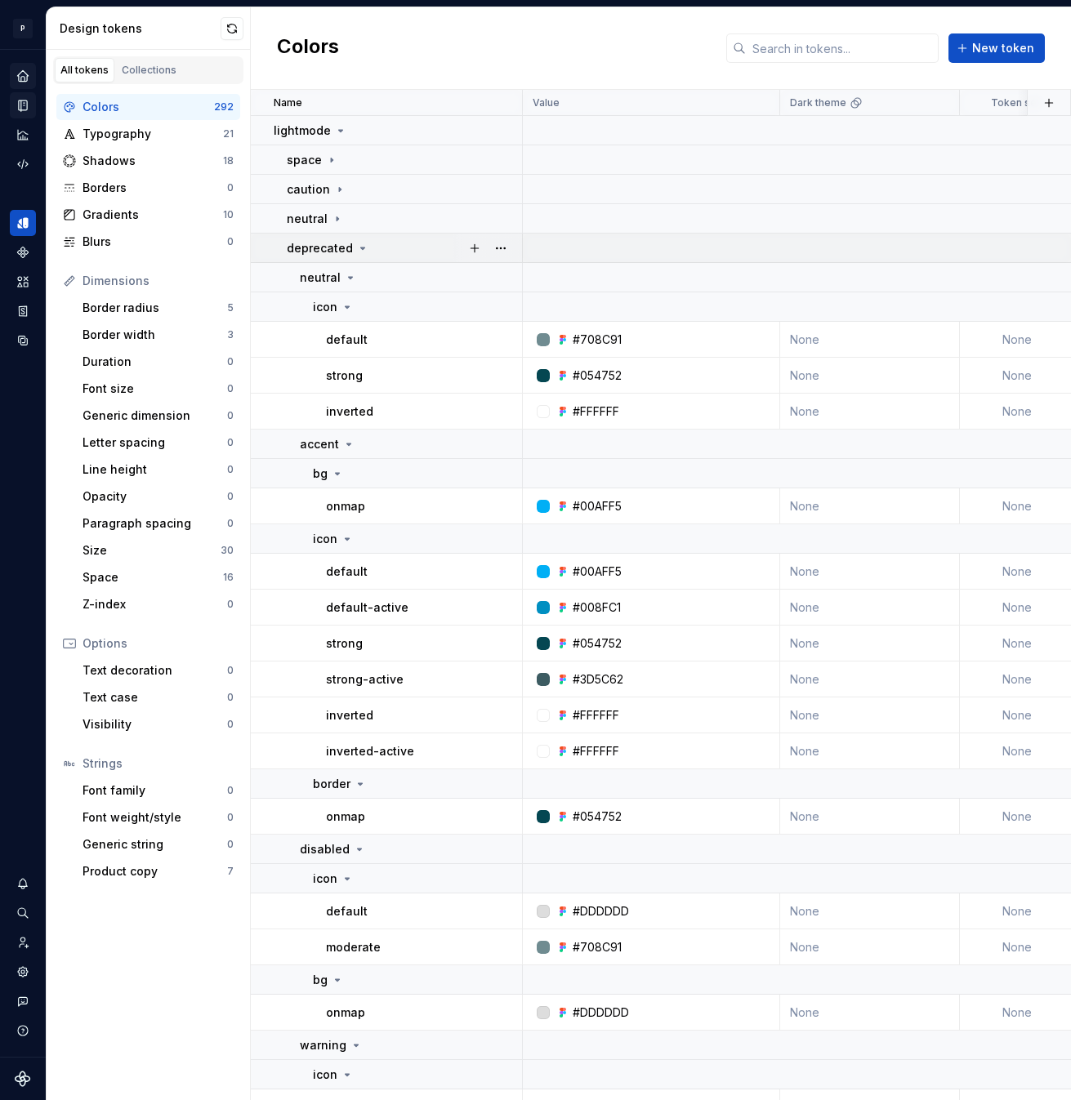
click at [356, 249] on icon at bounding box center [362, 248] width 13 height 13
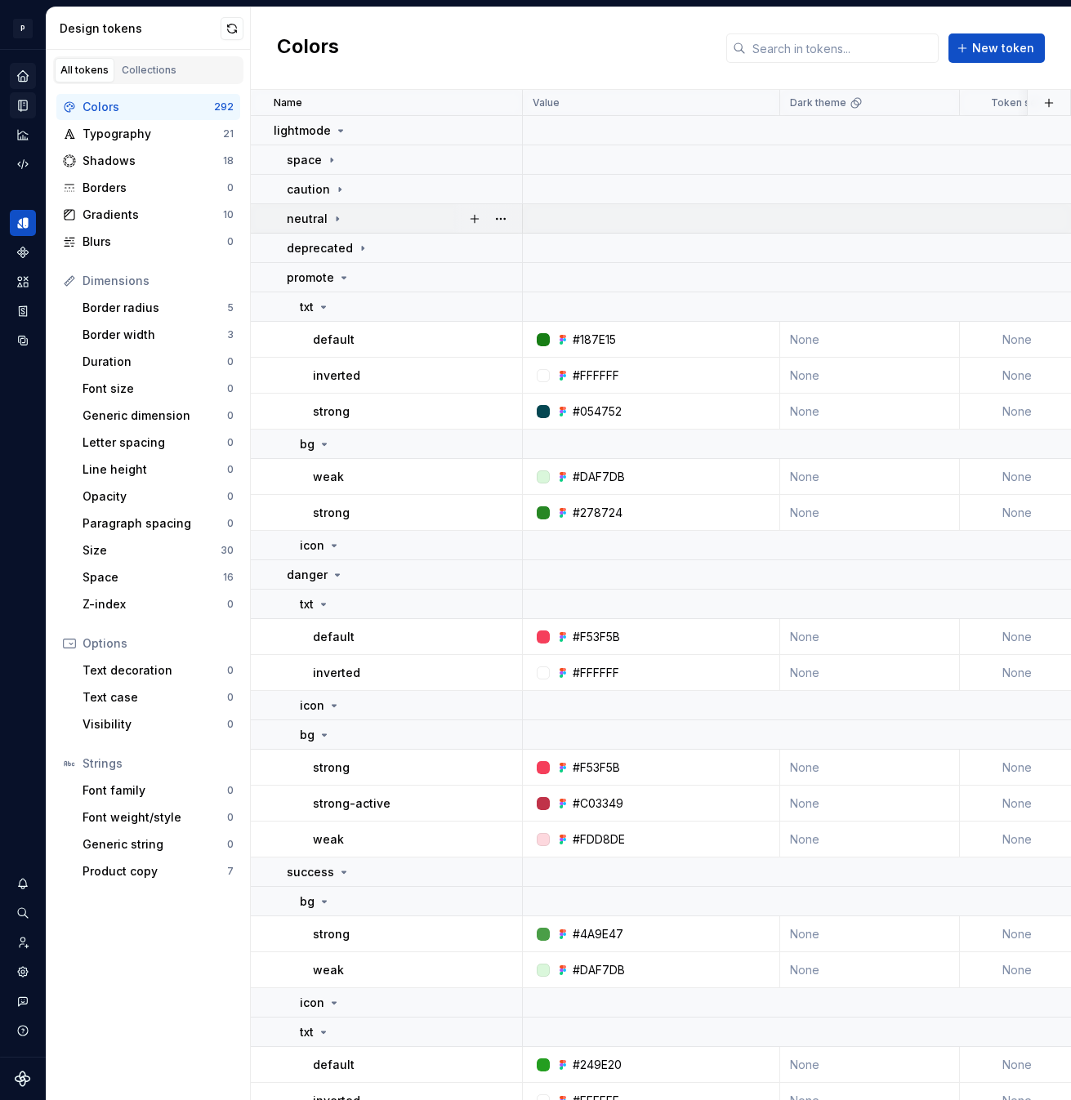
click at [332, 219] on icon at bounding box center [337, 218] width 13 height 13
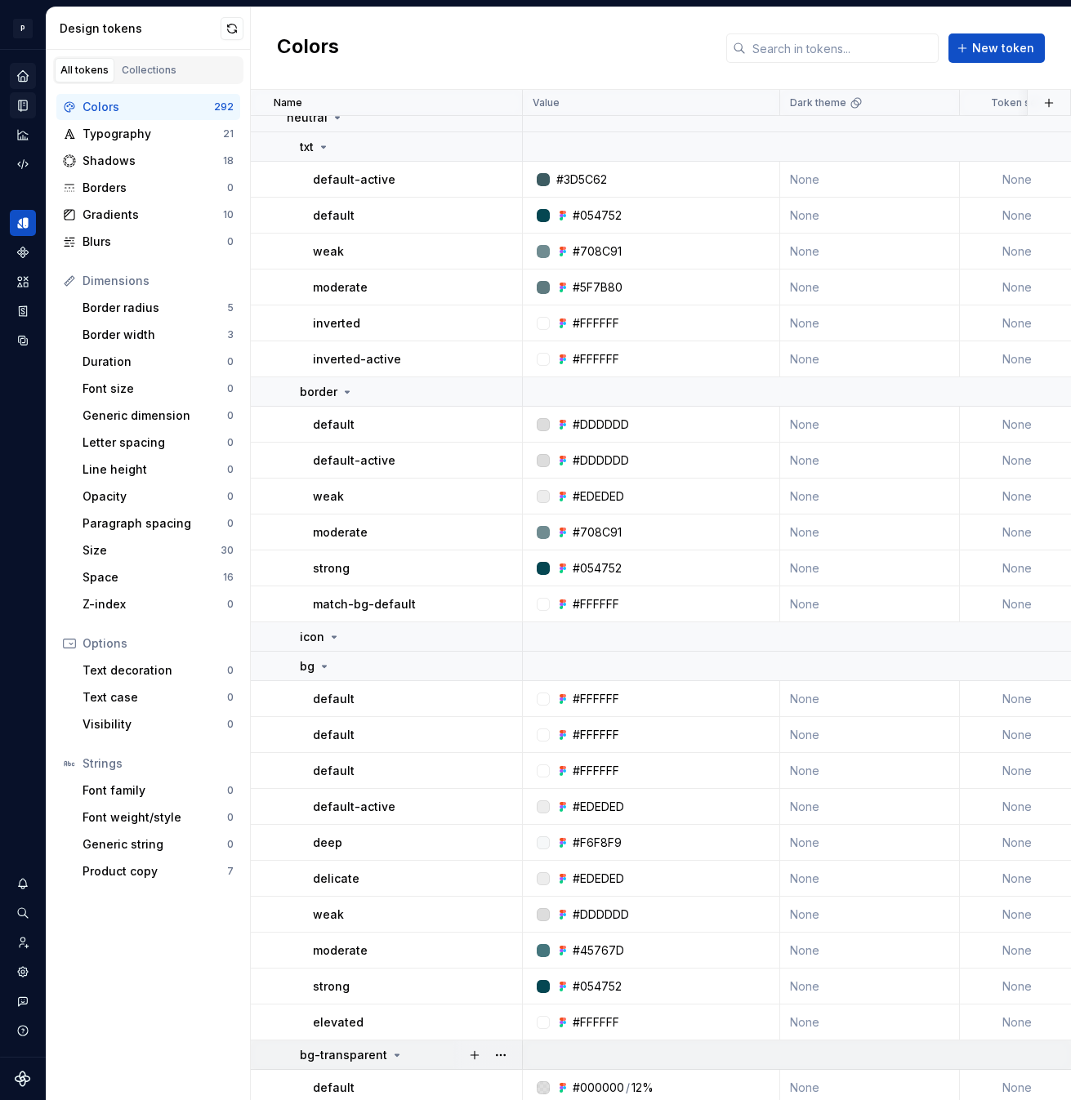
scroll to position [101, 0]
click at [25, 342] on icon "Data sources" at bounding box center [23, 340] width 15 height 15
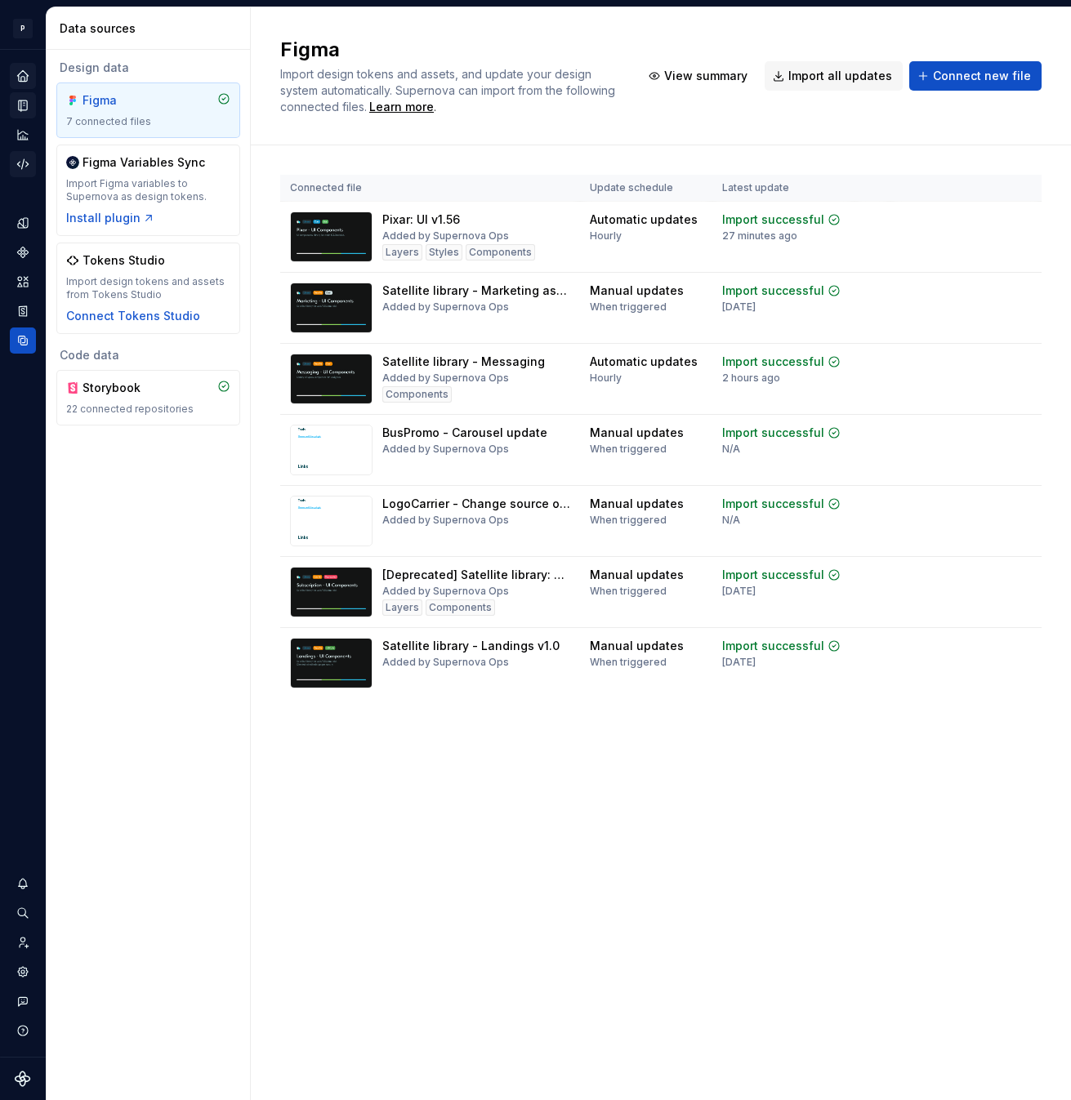
click at [26, 153] on div "Code automation" at bounding box center [23, 164] width 26 height 26
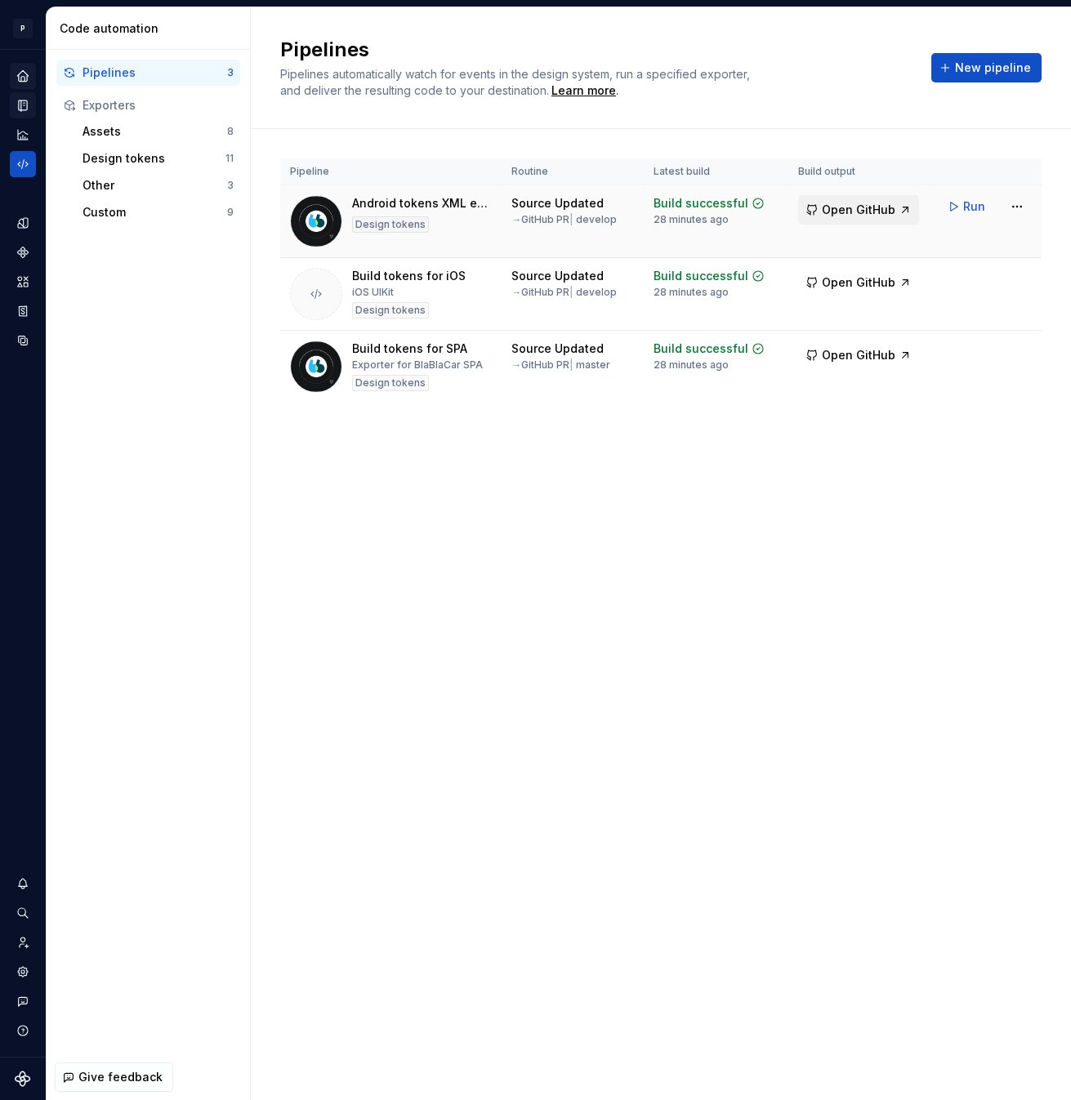
click at [898, 213] on button "Open GitHub" at bounding box center [858, 209] width 121 height 29
click at [974, 203] on span "Run" at bounding box center [974, 207] width 22 height 16
click at [969, 276] on span "Run" at bounding box center [974, 279] width 22 height 16
click at [968, 353] on span "Run" at bounding box center [974, 352] width 22 height 16
click at [716, 506] on div "Pipelines Pipelines automatically watch for events in the design system, run a …" at bounding box center [661, 553] width 820 height 1093
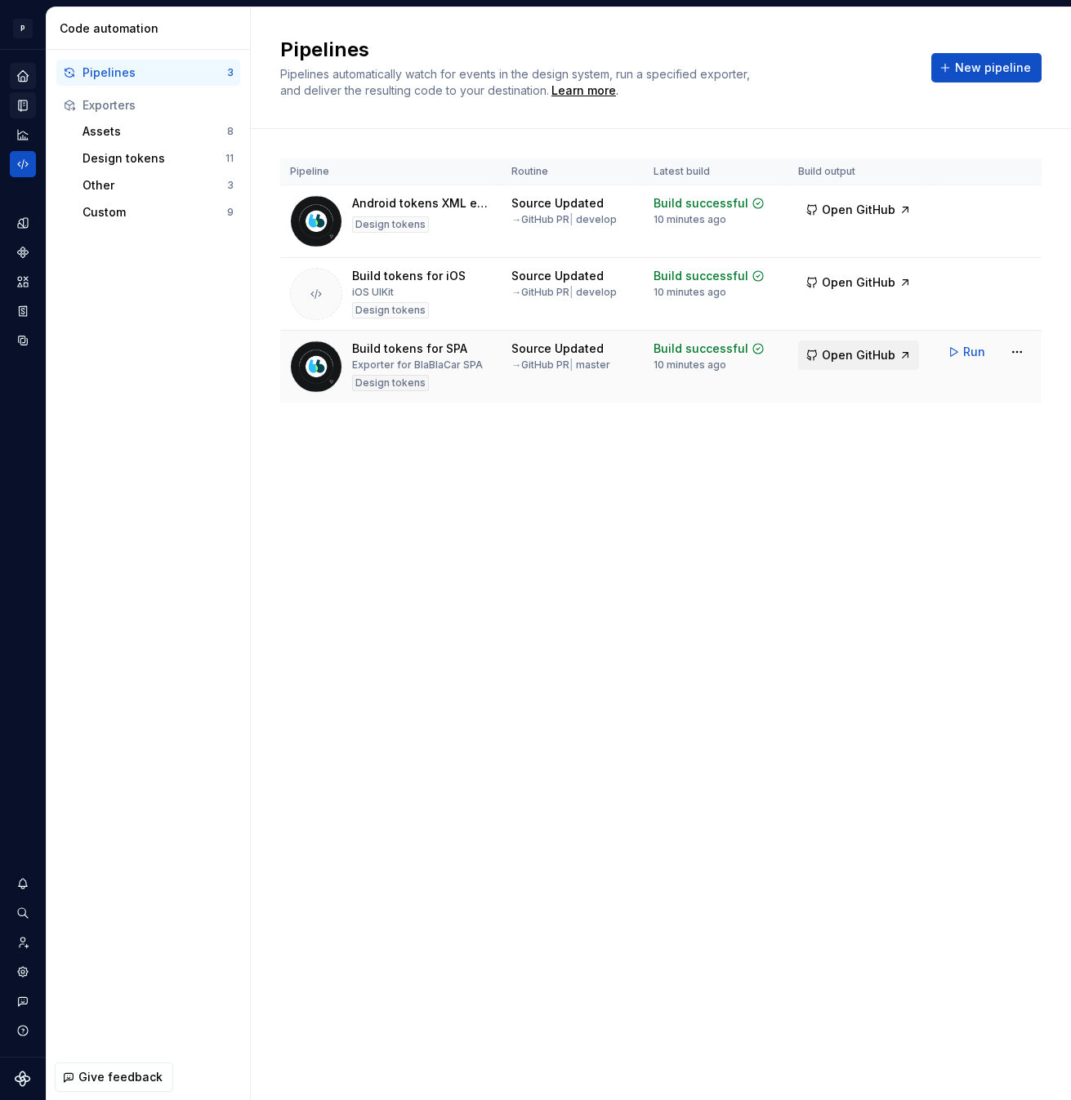
click at [849, 359] on span "Open GitHub" at bounding box center [859, 355] width 74 height 16
click at [862, 280] on span "Open GitHub" at bounding box center [859, 283] width 74 height 16
click at [863, 207] on span "Open GitHub" at bounding box center [859, 210] width 74 height 16
